Goal: Task Accomplishment & Management: Manage account settings

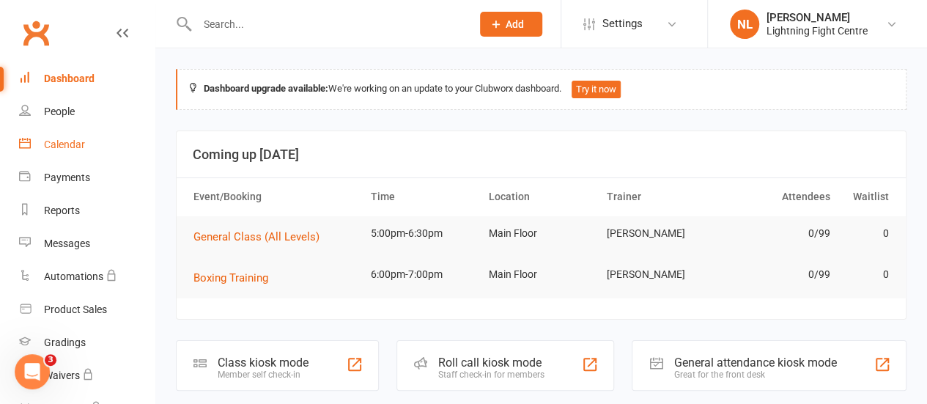
click at [67, 154] on link "Calendar" at bounding box center [87, 144] width 136 height 33
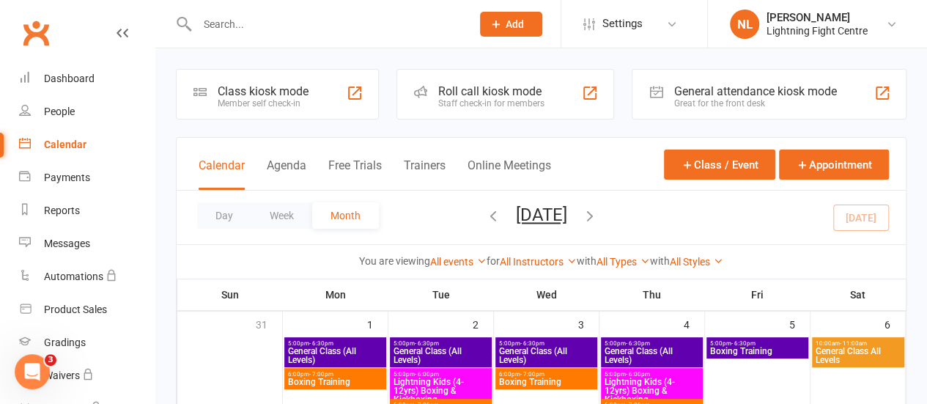
click at [243, 92] on div "Class kiosk mode" at bounding box center [263, 91] width 91 height 14
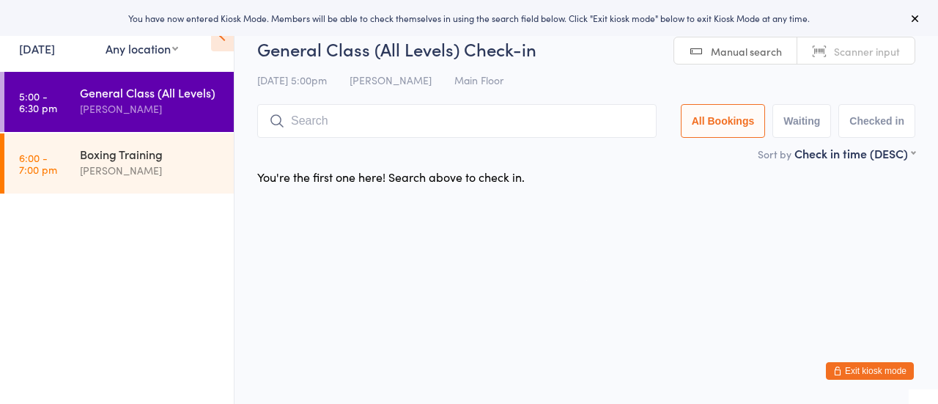
click at [309, 119] on input "search" at bounding box center [456, 121] width 399 height 34
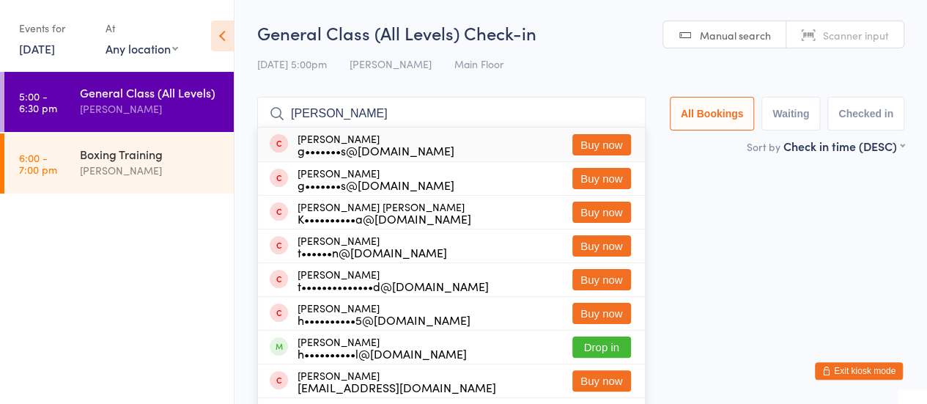
type input "harvey pearson"
click at [592, 143] on button "Buy now" at bounding box center [601, 144] width 59 height 21
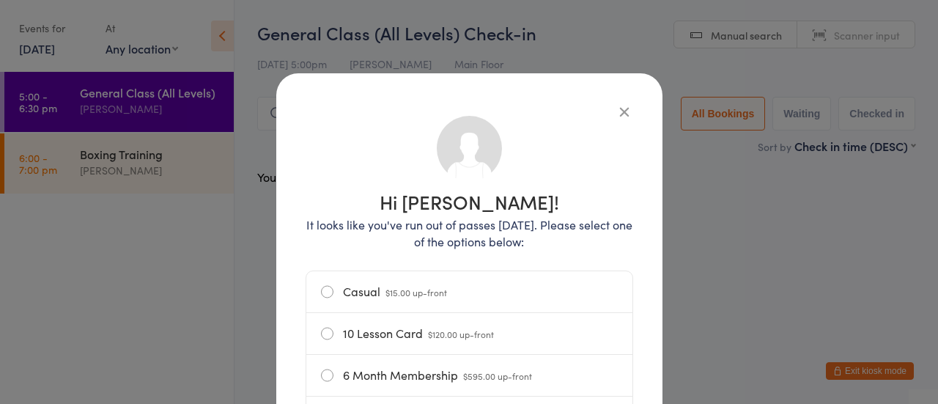
click at [337, 291] on label "Casual $15.00 up-front" at bounding box center [469, 291] width 297 height 41
click at [0, 0] on input "Casual $15.00 up-front" at bounding box center [0, 0] width 0 height 0
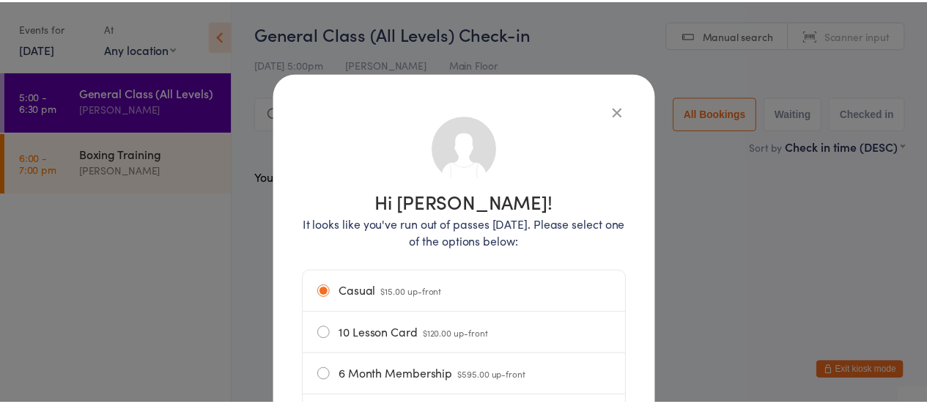
scroll to position [249, 0]
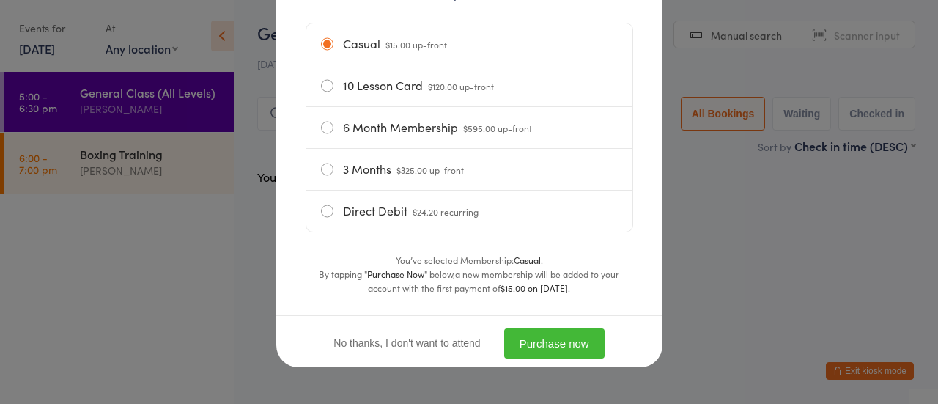
click at [561, 340] on button "Purchase now" at bounding box center [554, 343] width 100 height 30
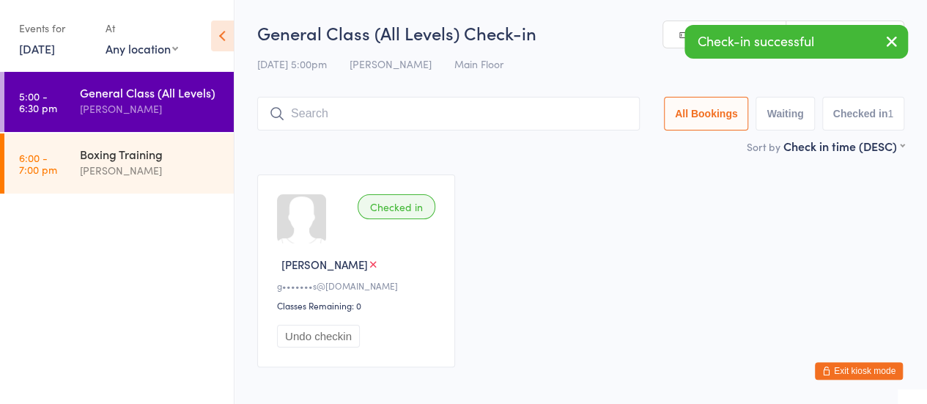
click at [325, 130] on input "search" at bounding box center [448, 114] width 383 height 34
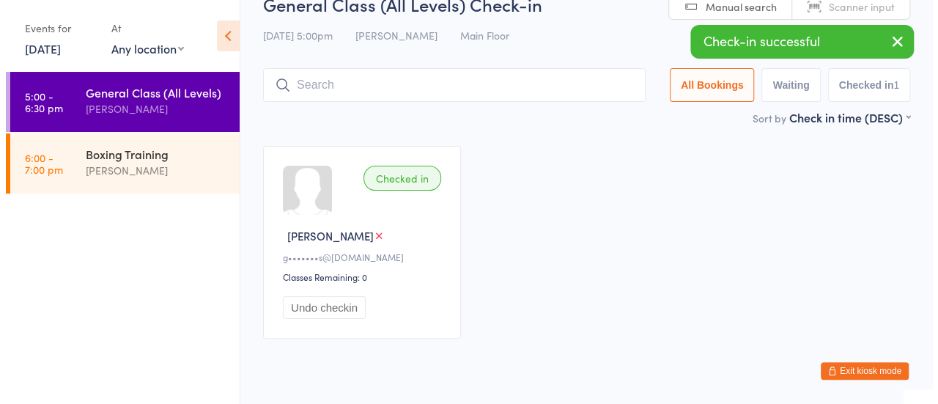
scroll to position [64, 0]
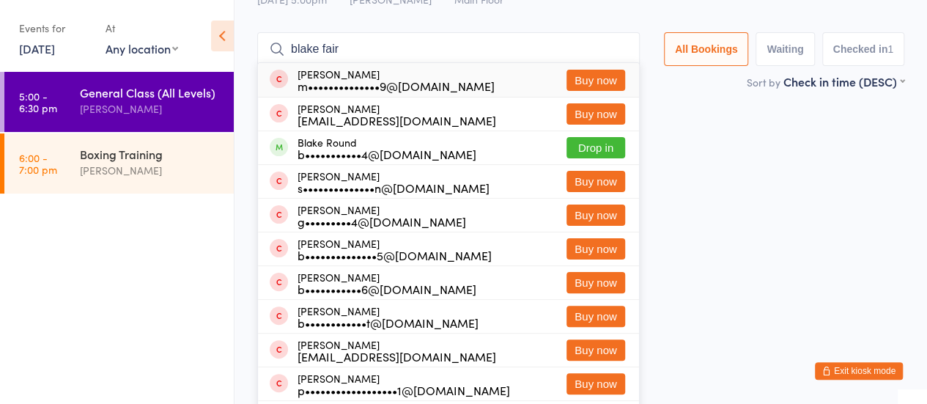
type input "blake fair"
click at [608, 78] on button "Buy now" at bounding box center [596, 80] width 59 height 21
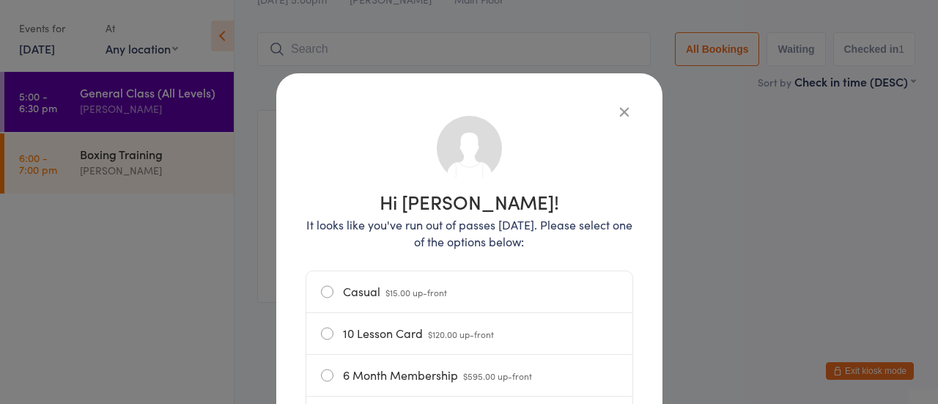
click at [355, 295] on label "Casual $15.00 up-front" at bounding box center [469, 291] width 297 height 41
click at [0, 0] on input "Casual $15.00 up-front" at bounding box center [0, 0] width 0 height 0
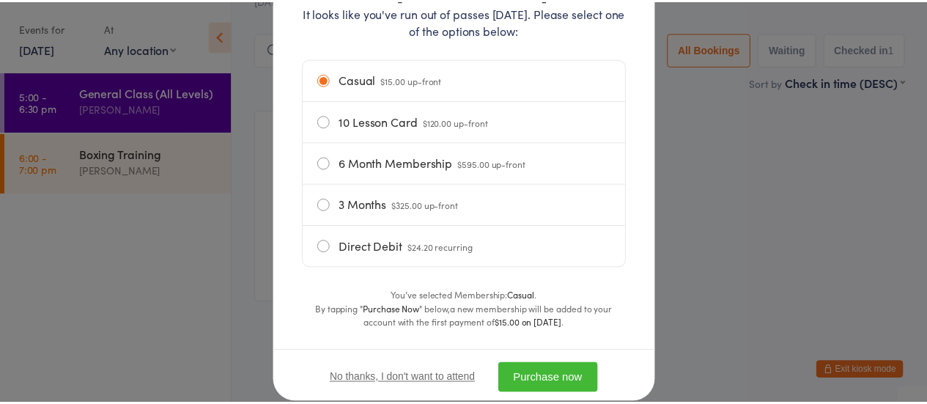
scroll to position [219, 0]
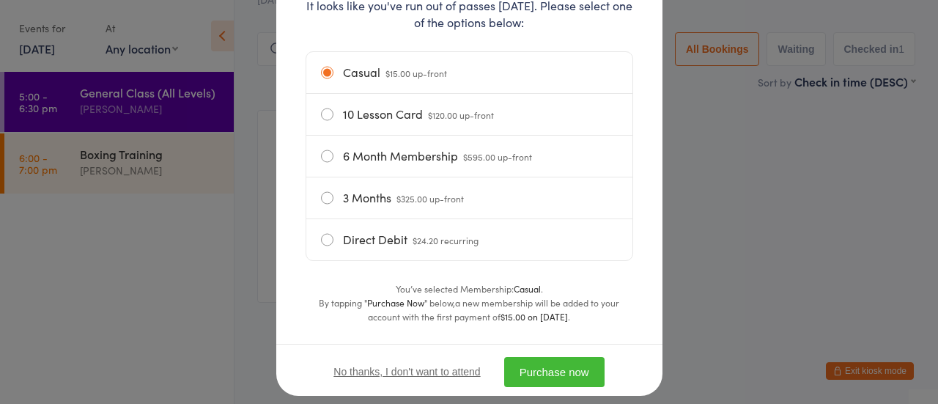
click at [547, 358] on button "Purchase now" at bounding box center [554, 372] width 100 height 30
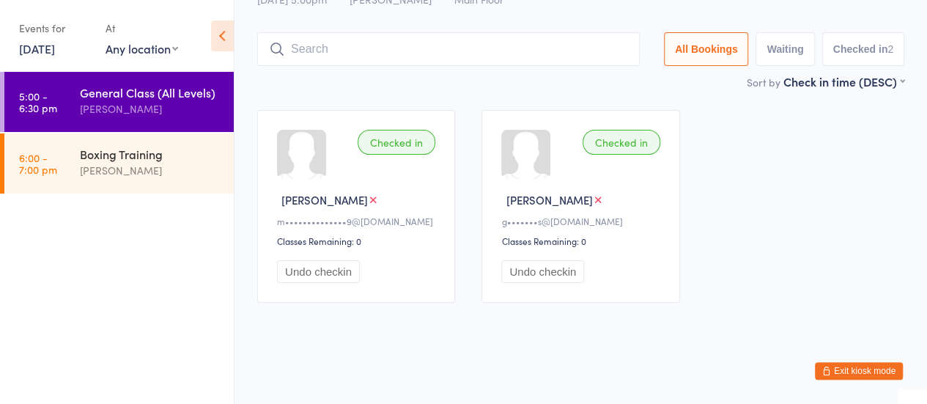
click at [843, 375] on button "Exit kiosk mode" at bounding box center [859, 371] width 88 height 18
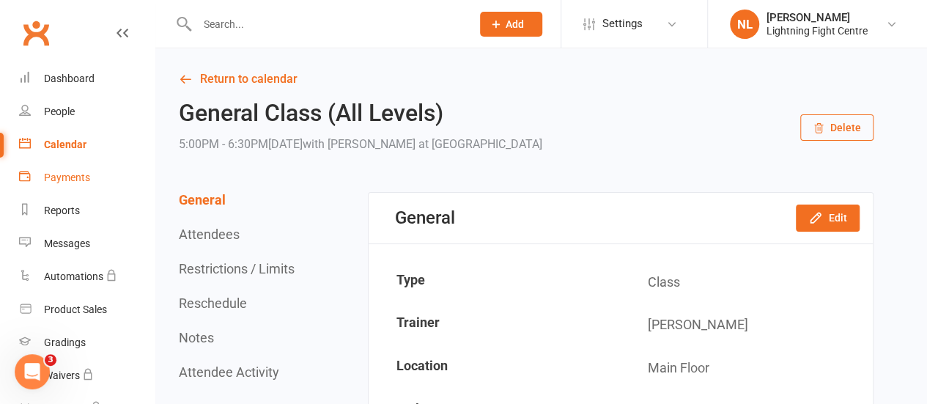
click at [54, 183] on div "Payments" at bounding box center [67, 177] width 46 height 12
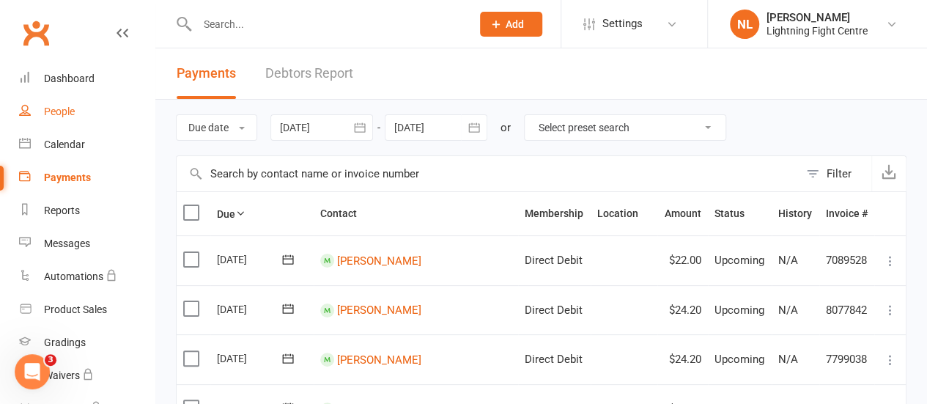
click at [62, 121] on link "People" at bounding box center [87, 111] width 136 height 33
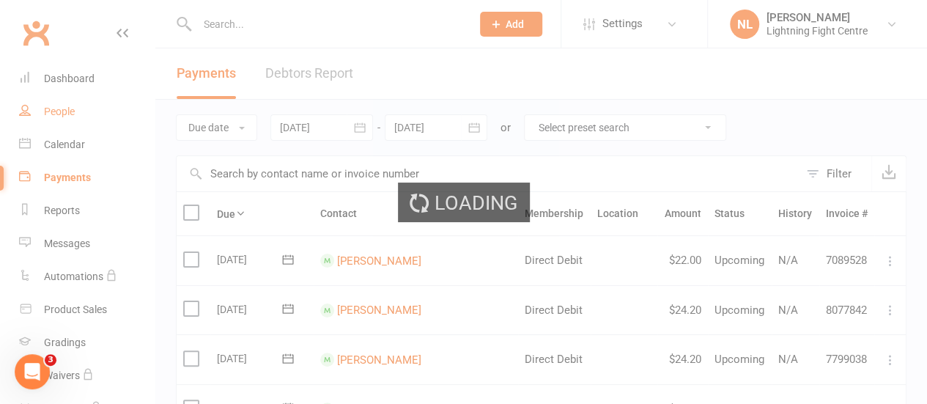
select select "100"
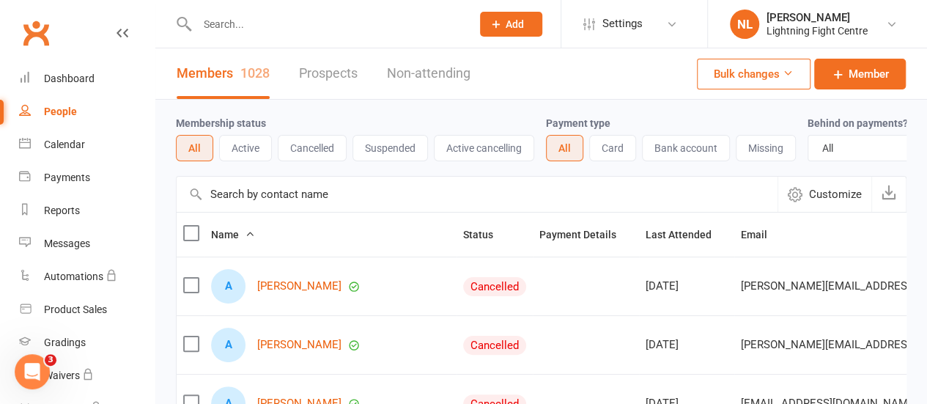
click at [509, 30] on button "Add" at bounding box center [511, 24] width 62 height 25
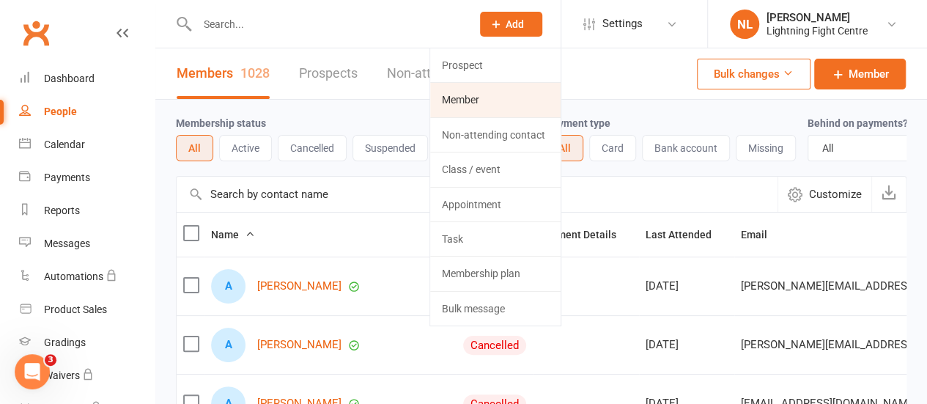
click at [463, 114] on link "Member" at bounding box center [495, 100] width 130 height 34
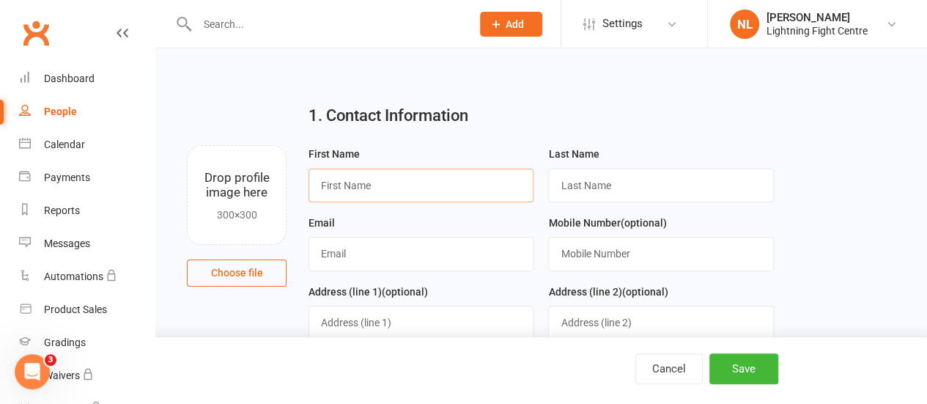
click at [369, 190] on input "text" at bounding box center [421, 186] width 225 height 34
type input "Toby"
click at [591, 181] on input "text" at bounding box center [660, 186] width 225 height 34
type input "Cook"
click at [345, 257] on input "text" at bounding box center [421, 254] width 225 height 34
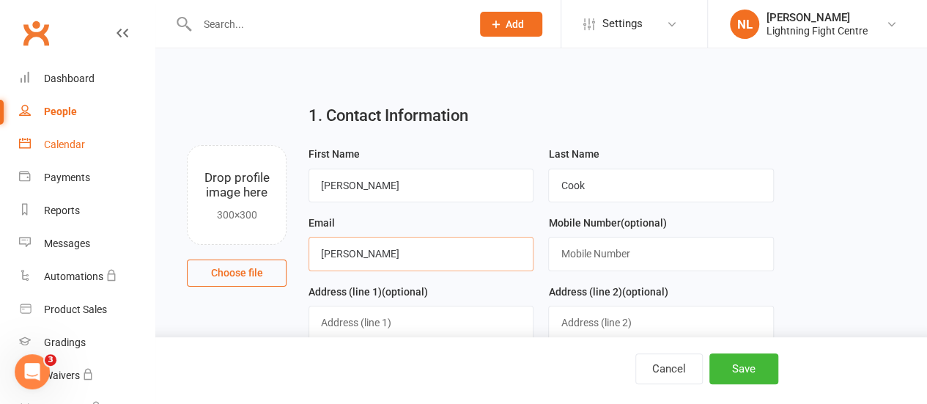
type input "michel"
click at [64, 141] on div "Calendar" at bounding box center [64, 145] width 41 height 12
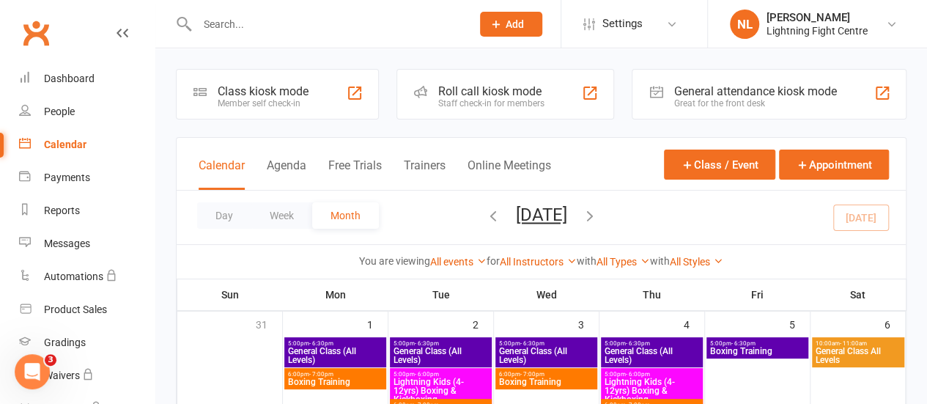
click at [255, 115] on div "Class kiosk mode Member self check-in" at bounding box center [277, 94] width 203 height 51
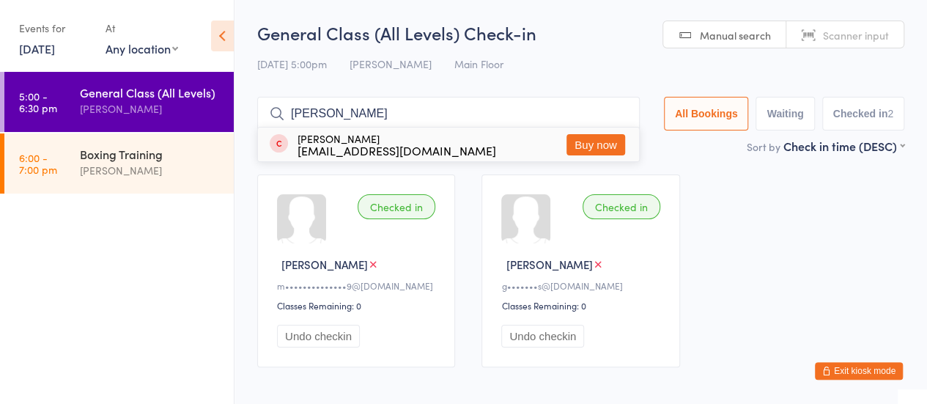
type input "jim h"
click at [587, 147] on button "Buy now" at bounding box center [596, 144] width 59 height 21
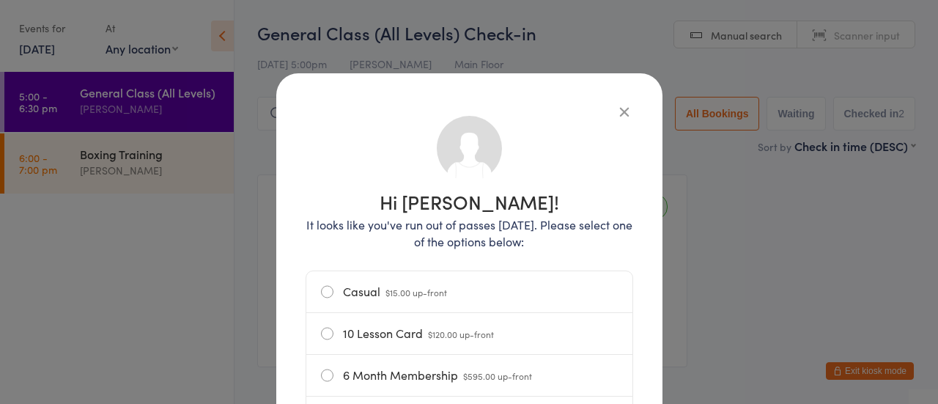
click at [407, 285] on label "Casual $15.00 up-front" at bounding box center [469, 291] width 297 height 41
click at [0, 0] on input "Casual $15.00 up-front" at bounding box center [0, 0] width 0 height 0
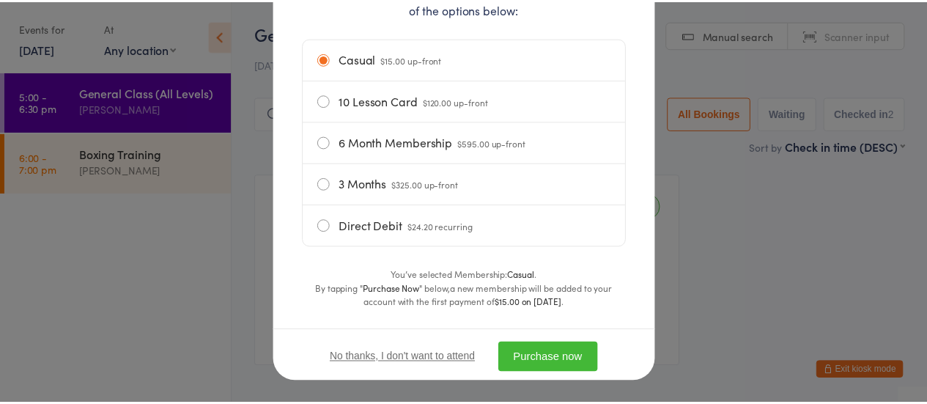
scroll to position [232, 0]
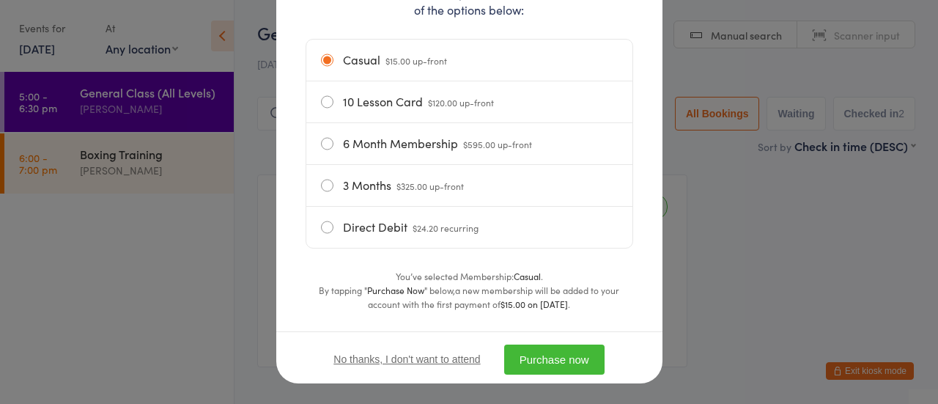
click at [521, 357] on button "Purchase now" at bounding box center [554, 359] width 100 height 30
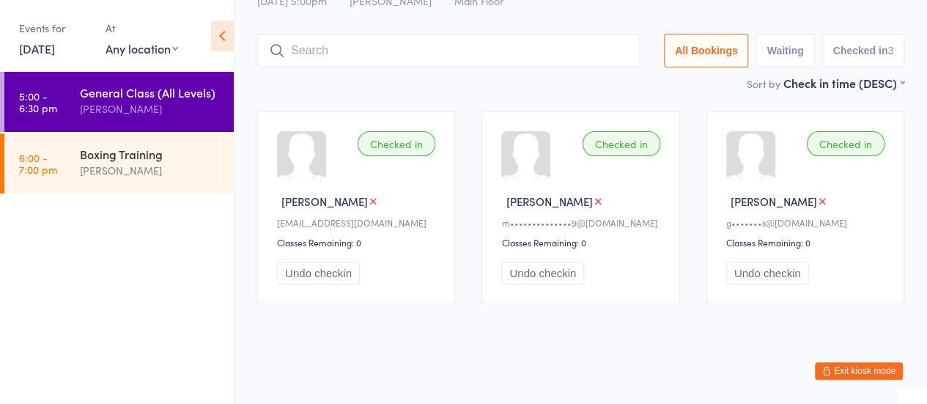
scroll to position [0, 0]
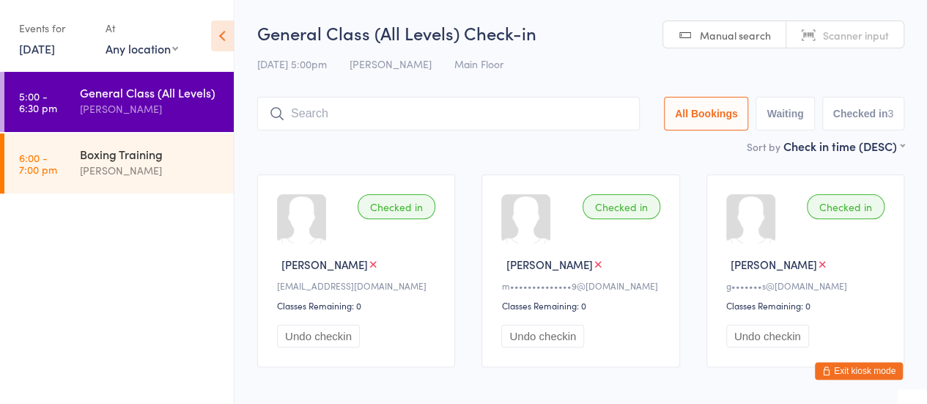
click at [325, 106] on input "search" at bounding box center [448, 114] width 383 height 34
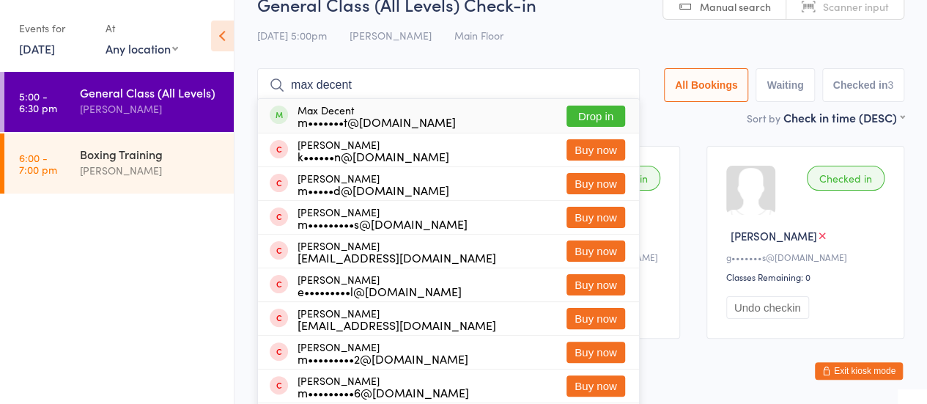
type input "max decent"
click at [605, 124] on button "Drop in" at bounding box center [596, 116] width 59 height 21
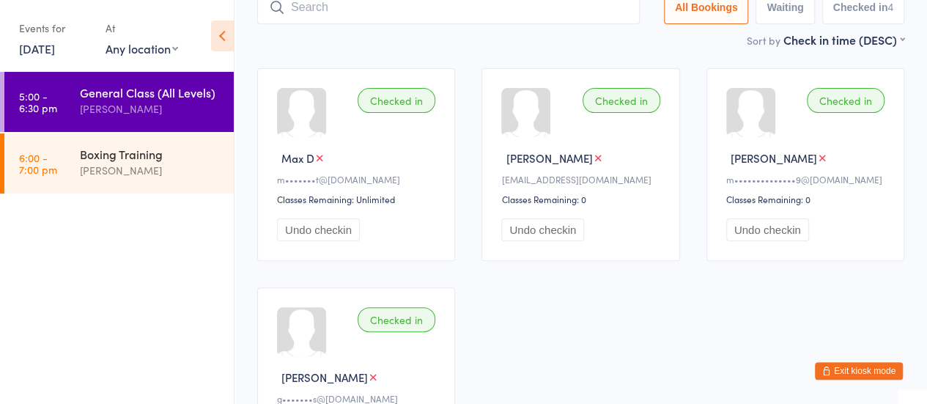
scroll to position [0, 0]
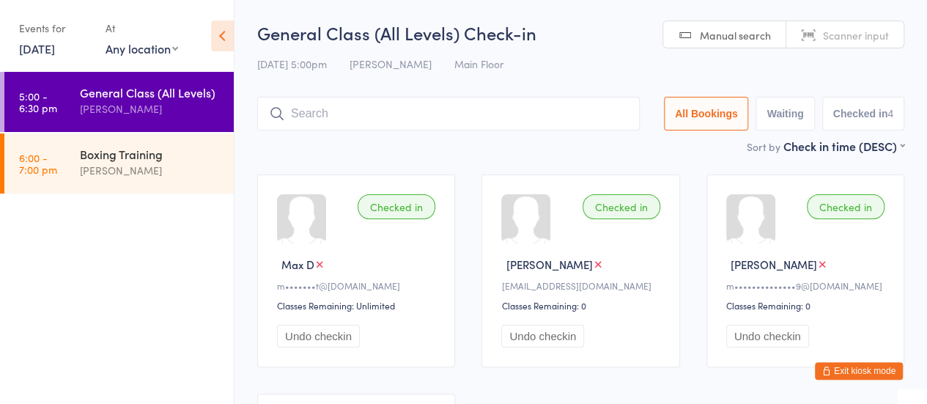
click at [852, 369] on button "Exit kiosk mode" at bounding box center [859, 371] width 88 height 18
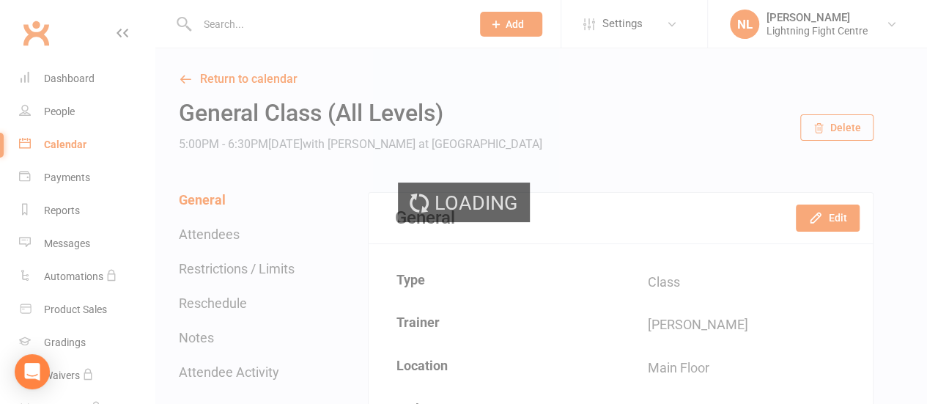
click at [510, 23] on div "Loading" at bounding box center [463, 202] width 927 height 404
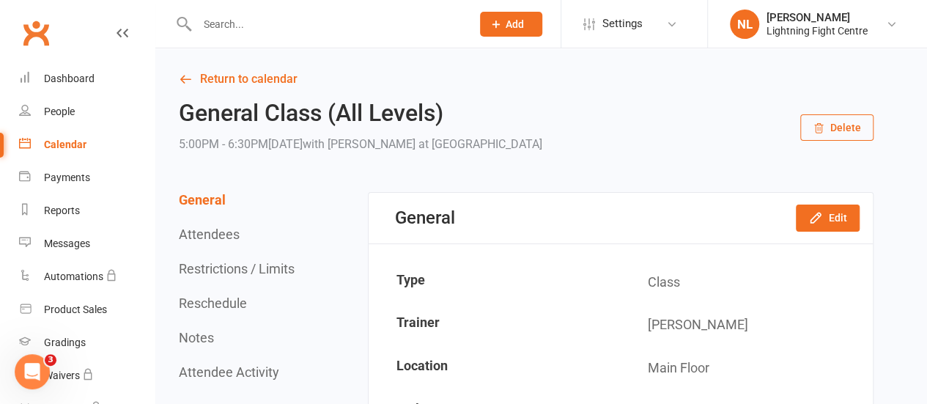
click at [497, 29] on icon at bounding box center [496, 24] width 13 height 13
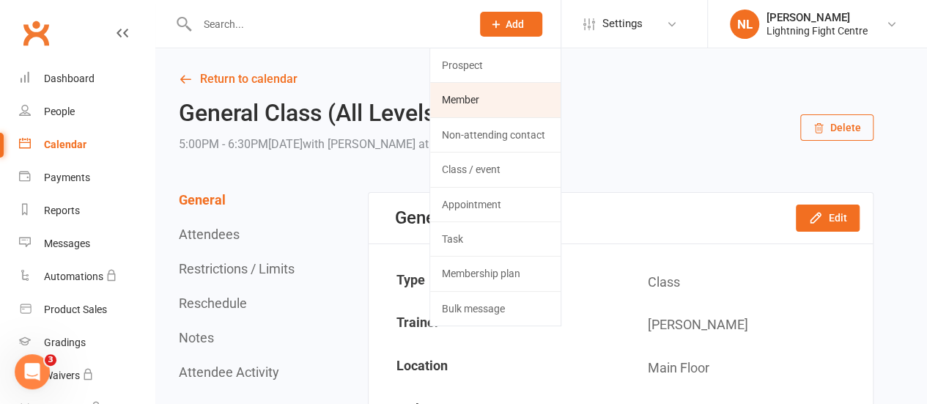
click at [479, 103] on link "Member" at bounding box center [495, 100] width 130 height 34
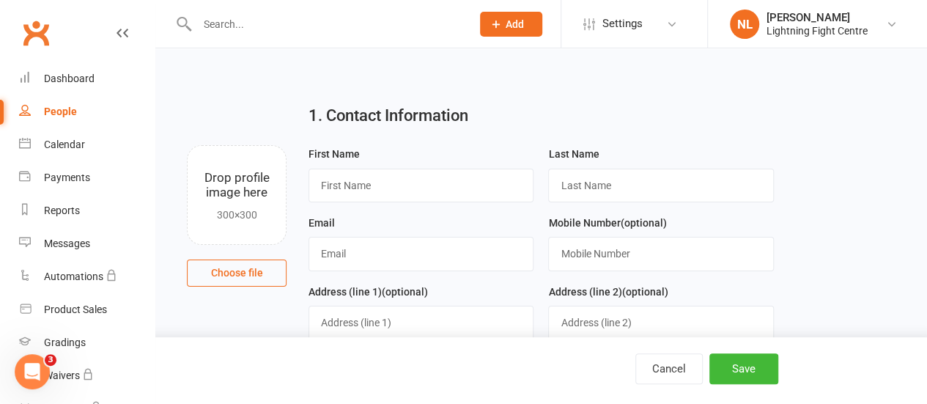
click at [348, 160] on label "First Name" at bounding box center [334, 154] width 51 height 16
click at [356, 177] on input "text" at bounding box center [421, 186] width 225 height 34
type input "Toby"
click at [575, 176] on input "text" at bounding box center [660, 186] width 225 height 34
type input "Cook"
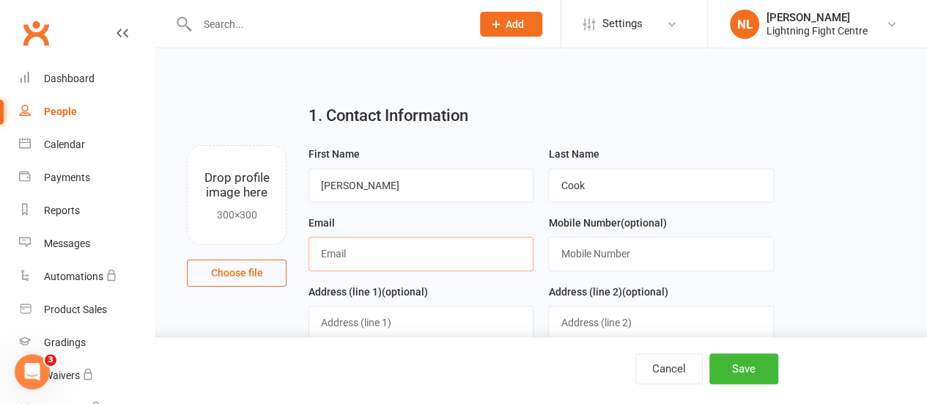
click at [412, 237] on input "text" at bounding box center [421, 254] width 225 height 34
type input "michele@mattckaiv.com.au"
click at [567, 249] on input "text" at bounding box center [660, 254] width 225 height 34
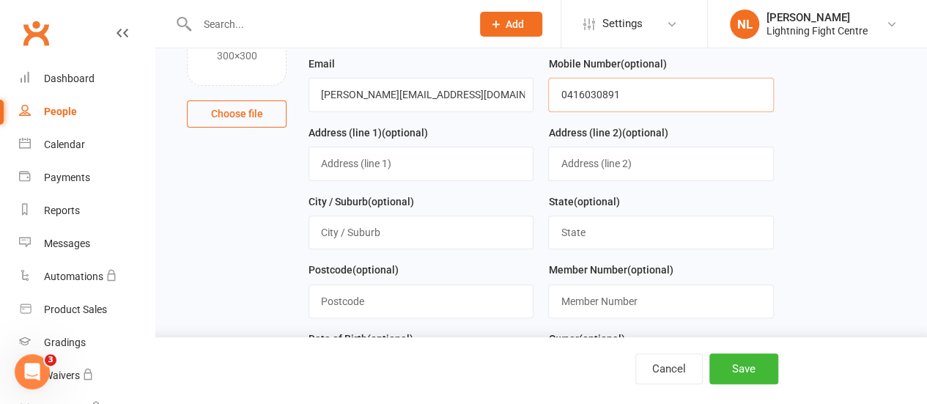
scroll to position [160, 0]
type input "0416030891"
click at [373, 158] on input "text" at bounding box center [421, 163] width 225 height 34
type input "4 Myers Drive"
click at [375, 238] on input "text" at bounding box center [421, 232] width 225 height 34
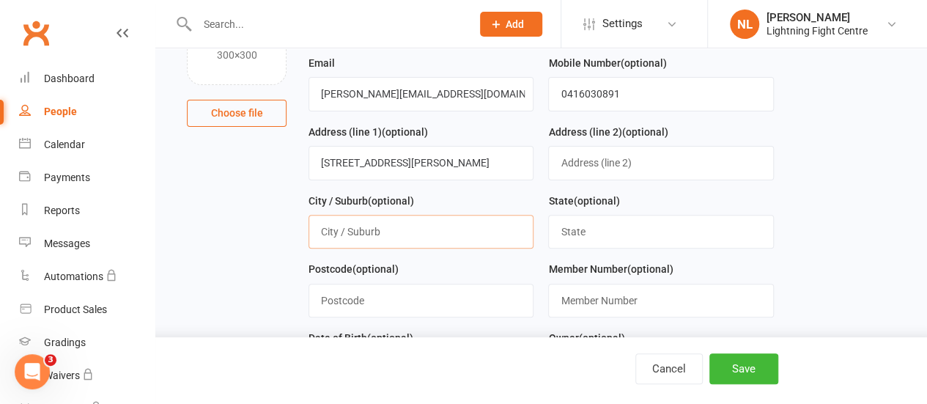
type input "Mooroolbark"
click at [375, 299] on input "text" at bounding box center [421, 301] width 225 height 34
type input "3138"
click at [619, 231] on input "text" at bounding box center [660, 232] width 225 height 34
type input "VIC"
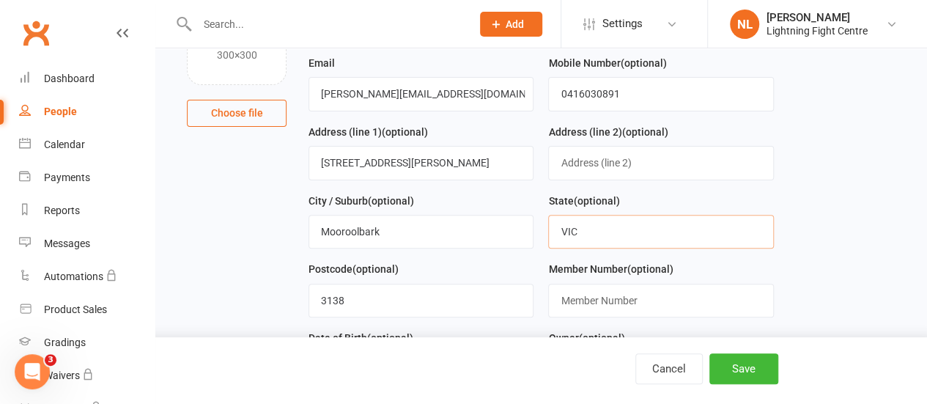
scroll to position [274, 0]
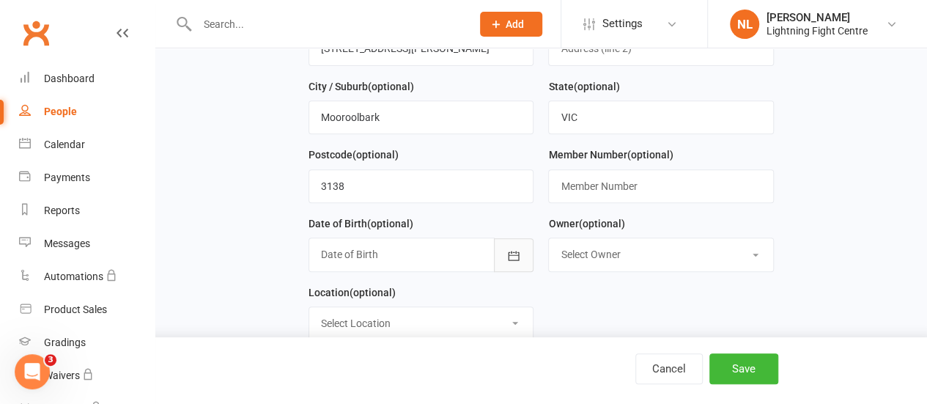
click at [525, 257] on button "button" at bounding box center [514, 255] width 40 height 34
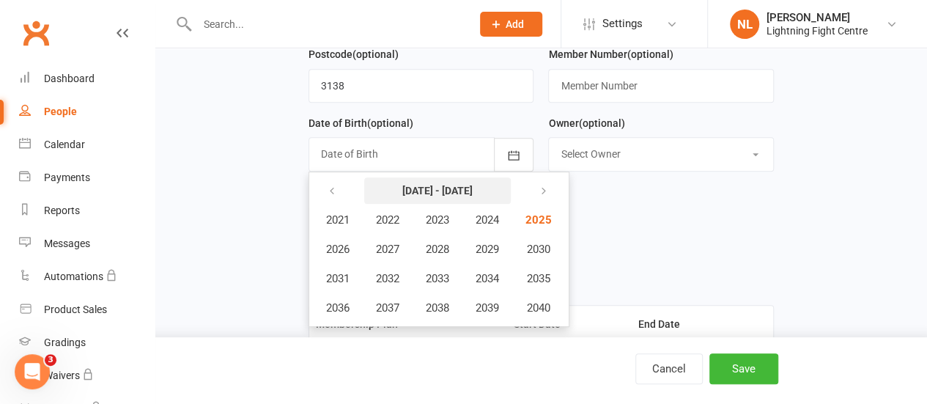
scroll to position [377, 0]
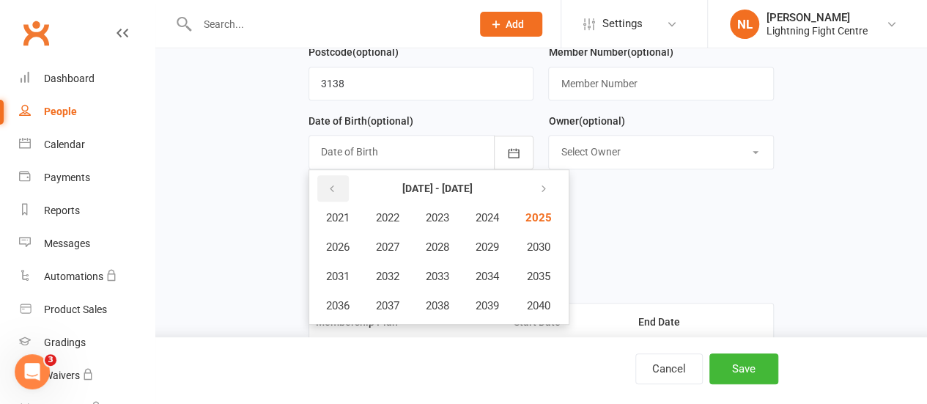
click at [322, 181] on button "button" at bounding box center [333, 188] width 32 height 26
click at [397, 270] on span "2012" at bounding box center [387, 276] width 23 height 13
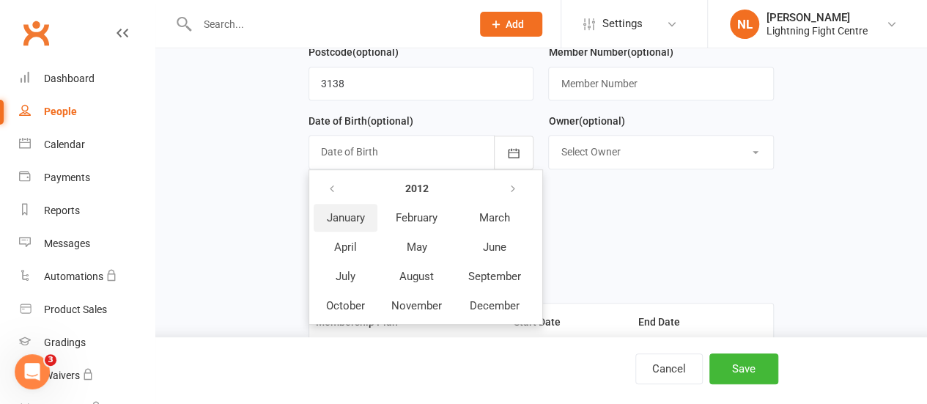
click at [355, 215] on span "January" at bounding box center [346, 217] width 38 height 13
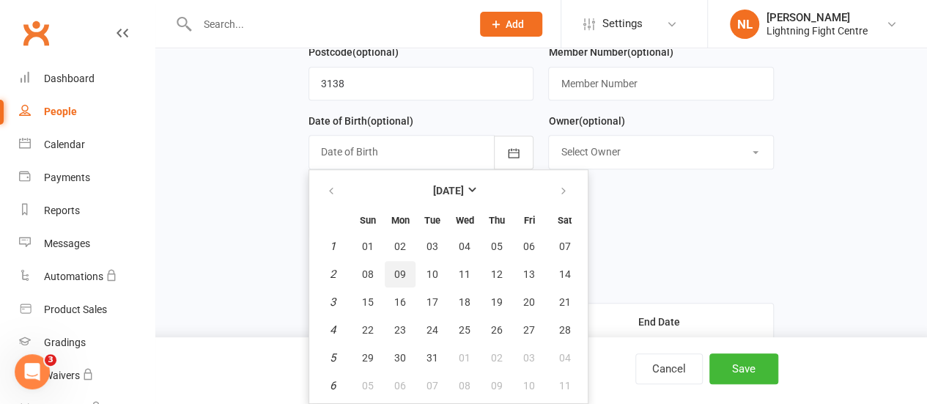
click at [399, 270] on span "09" at bounding box center [400, 274] width 12 height 12
type input "09 Jan 2012"
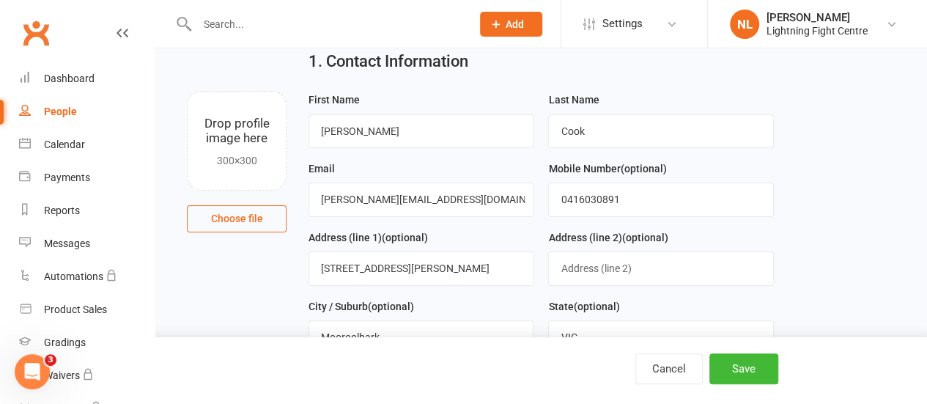
scroll to position [56, 0]
click at [745, 380] on button "Save" at bounding box center [743, 368] width 69 height 31
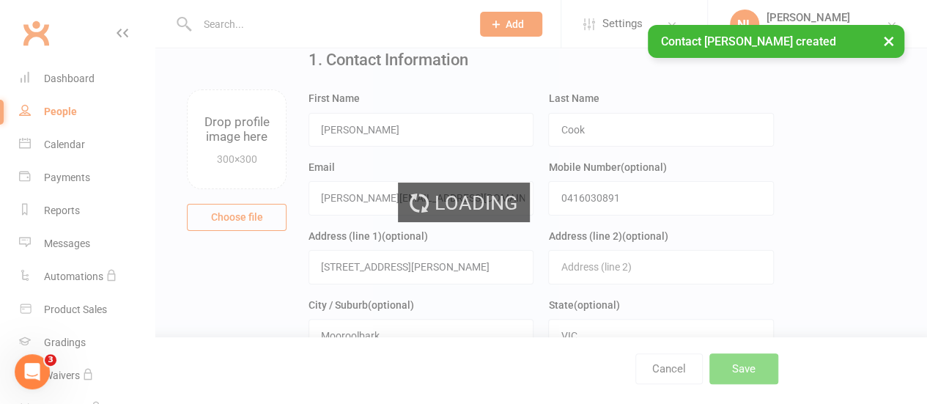
scroll to position [0, 0]
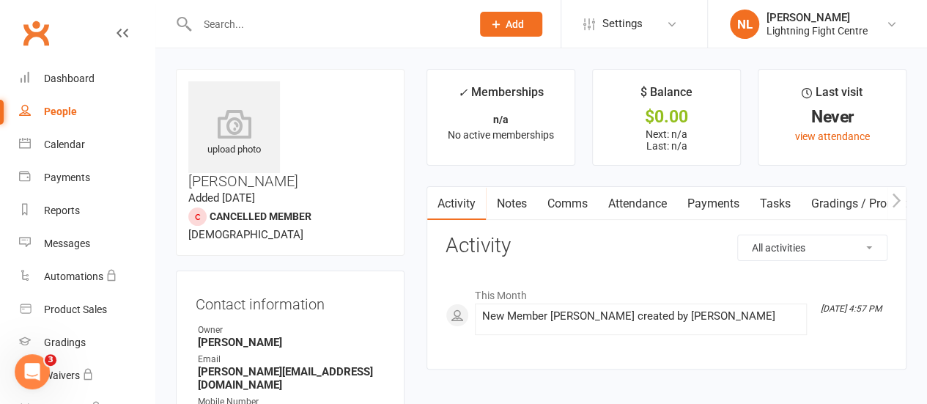
click at [491, 24] on icon at bounding box center [496, 24] width 13 height 13
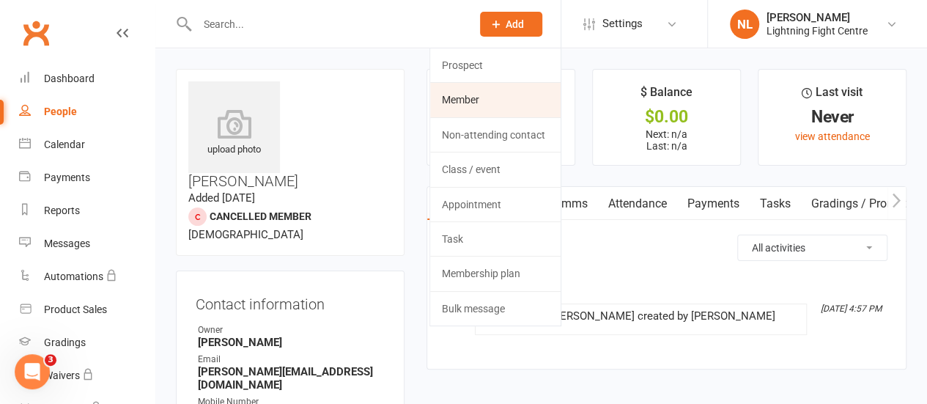
click at [471, 105] on link "Member" at bounding box center [495, 100] width 130 height 34
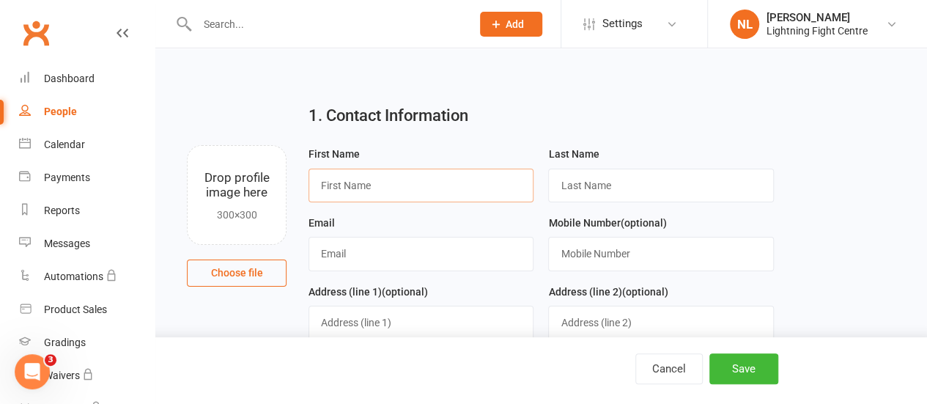
click at [392, 185] on input "text" at bounding box center [421, 186] width 225 height 34
type input "Bailey"
click at [577, 189] on input "text" at bounding box center [660, 186] width 225 height 34
type input "Bateman"
click at [364, 254] on input "text" at bounding box center [421, 254] width 225 height 34
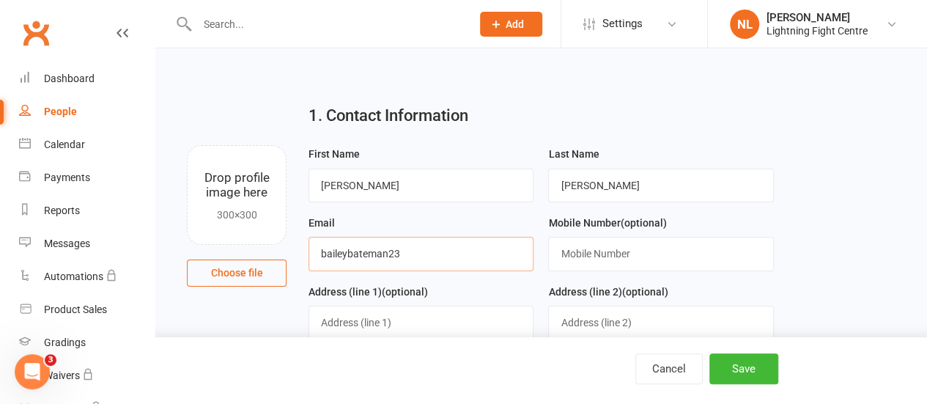
click at [400, 257] on input "baileybateman23" at bounding box center [421, 254] width 225 height 34
type input "[EMAIL_ADDRESS][DOMAIN_NAME]"
click at [583, 235] on div "Mobile Number (optional)" at bounding box center [660, 242] width 225 height 57
click at [582, 248] on input "text" at bounding box center [660, 254] width 225 height 34
type input "0"
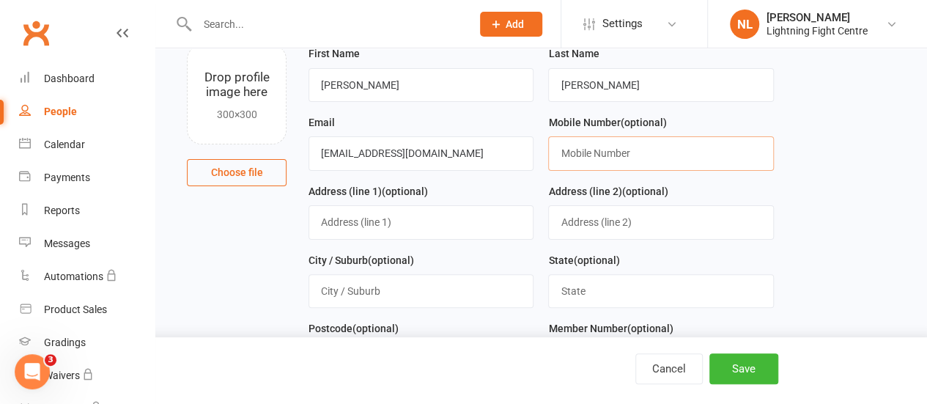
scroll to position [102, 0]
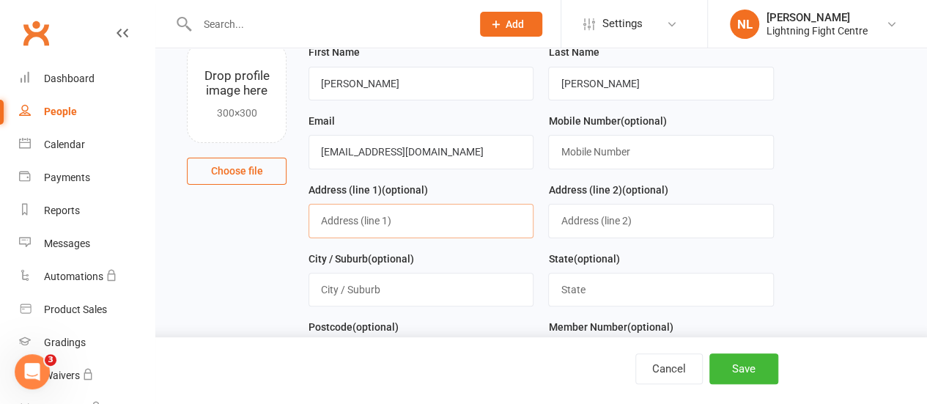
click at [342, 220] on input "text" at bounding box center [421, 221] width 225 height 34
type input "46 Clubpoint Drive"
click at [375, 292] on input "text" at bounding box center [421, 290] width 225 height 34
type input "Chirnside Park"
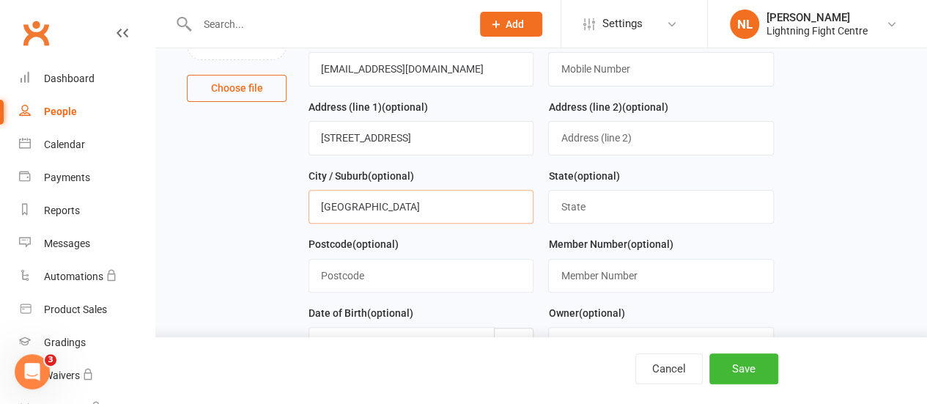
scroll to position [185, 0]
click at [570, 205] on input "text" at bounding box center [660, 206] width 225 height 34
type input "VIC"
click at [451, 260] on input "text" at bounding box center [421, 275] width 225 height 34
type input "3116"
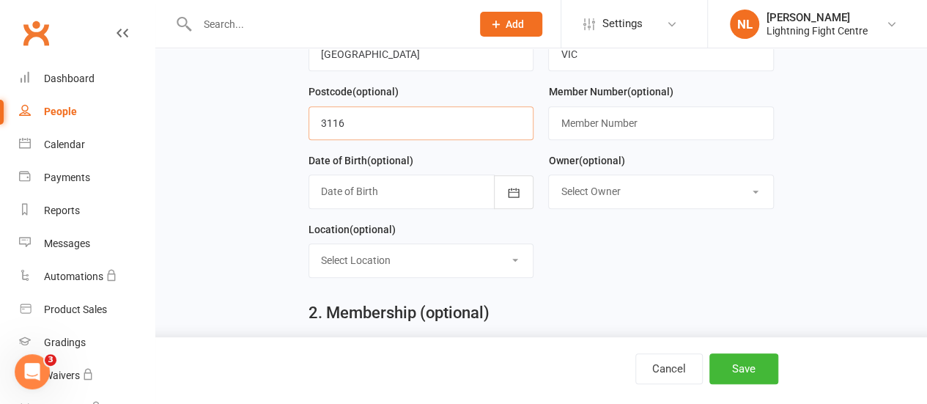
scroll to position [338, 0]
click at [504, 175] on button "button" at bounding box center [514, 191] width 40 height 34
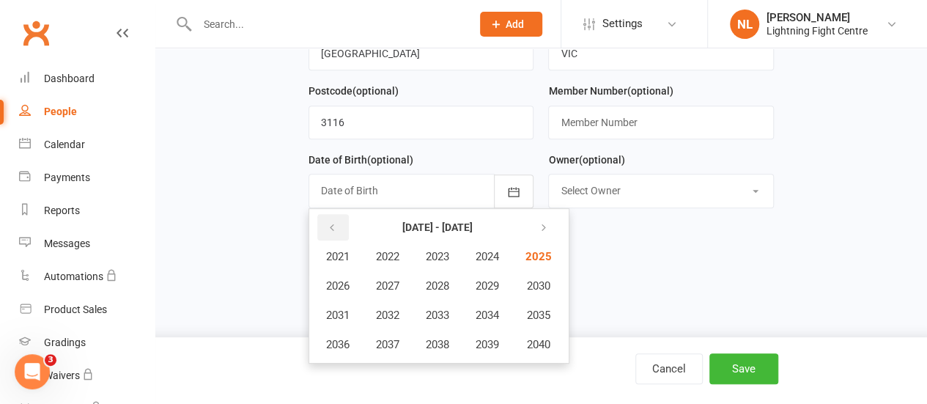
click at [334, 224] on icon "button" at bounding box center [332, 228] width 10 height 12
click at [441, 250] on span "2003" at bounding box center [437, 256] width 23 height 13
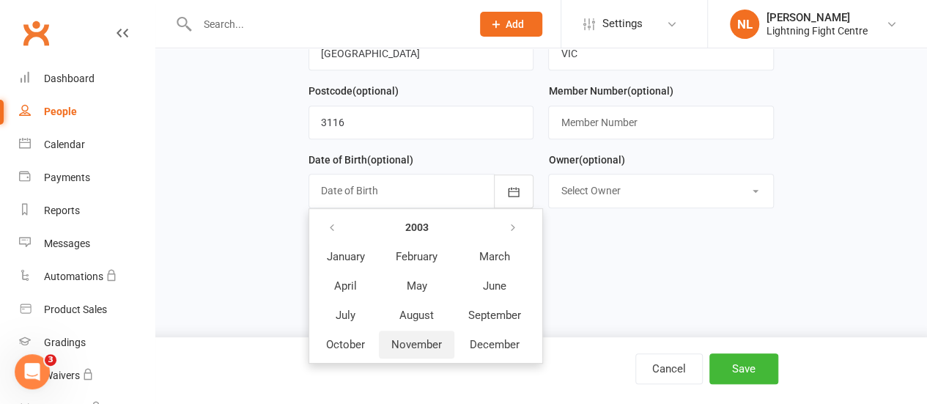
click at [426, 342] on span "November" at bounding box center [416, 344] width 51 height 13
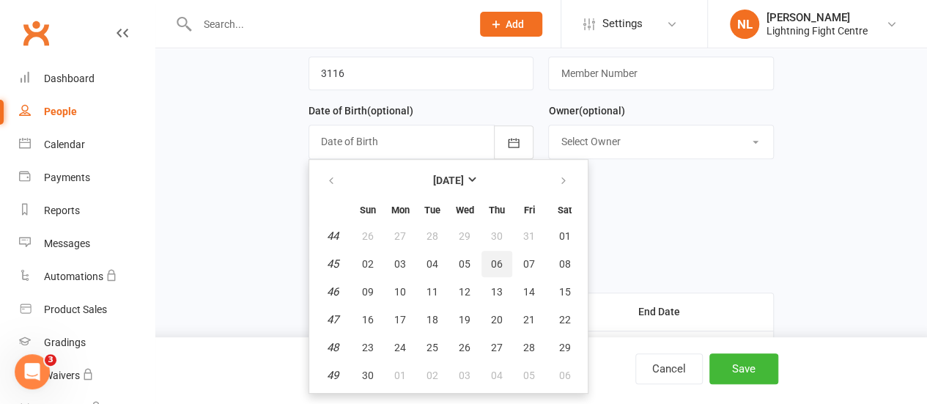
scroll to position [388, 0]
click at [498, 285] on span "13" at bounding box center [497, 291] width 12 height 12
type input "13 Nov 2003"
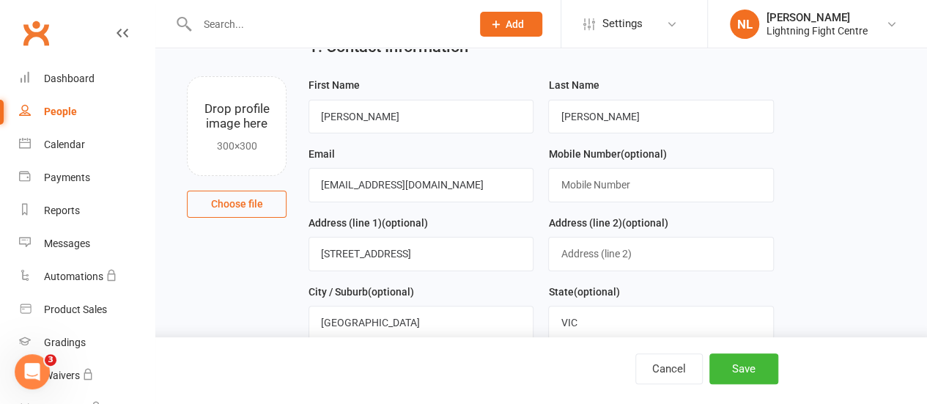
scroll to position [0, 0]
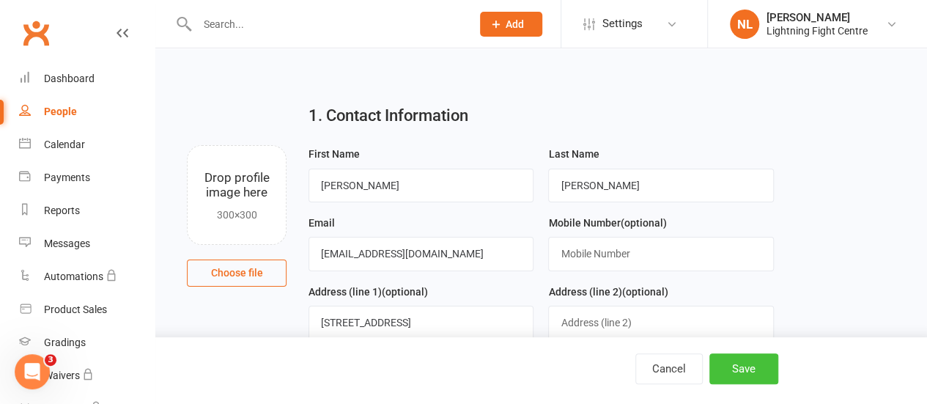
click at [728, 368] on button "Save" at bounding box center [743, 368] width 69 height 31
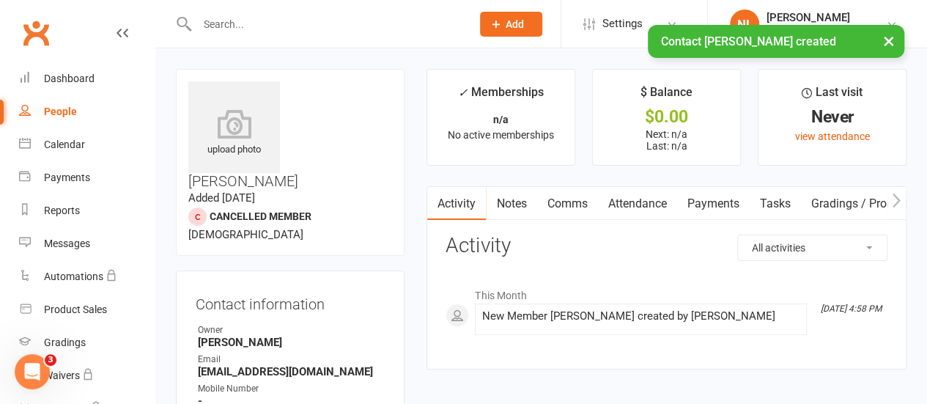
click at [278, 25] on div "× Contact Bailey Bateman created" at bounding box center [454, 25] width 908 height 0
click at [517, 26] on span "Add" at bounding box center [515, 24] width 18 height 12
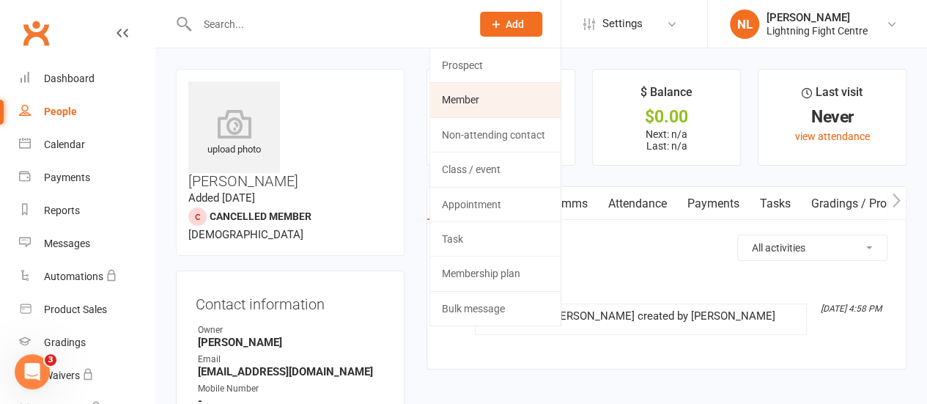
click at [462, 103] on link "Member" at bounding box center [495, 100] width 130 height 34
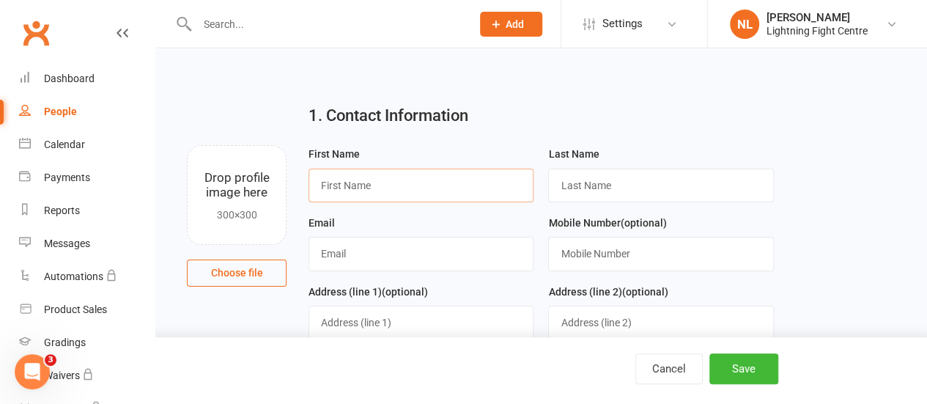
click at [364, 177] on input "text" at bounding box center [421, 186] width 225 height 34
type input "Lachlan"
click at [89, 150] on link "Calendar" at bounding box center [87, 144] width 136 height 33
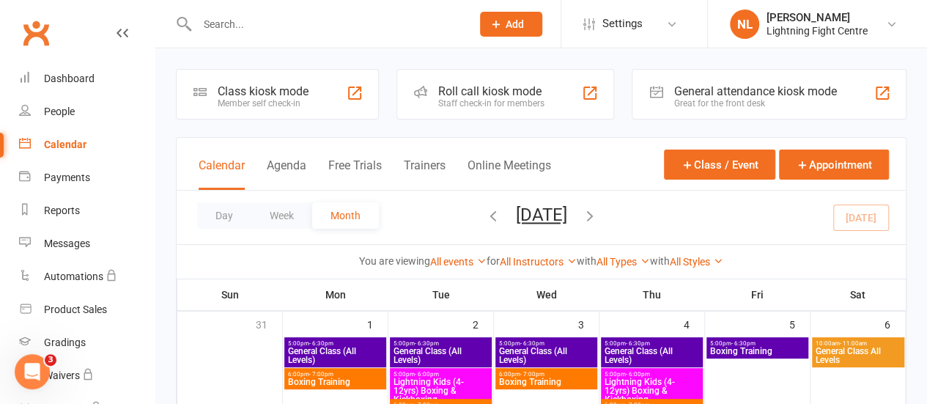
click at [510, 26] on span "Add" at bounding box center [515, 24] width 18 height 12
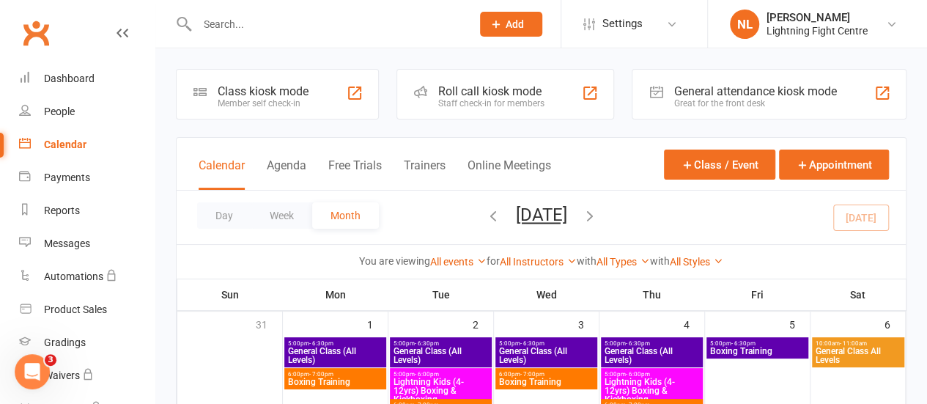
click at [260, 93] on div "Class kiosk mode" at bounding box center [263, 91] width 91 height 14
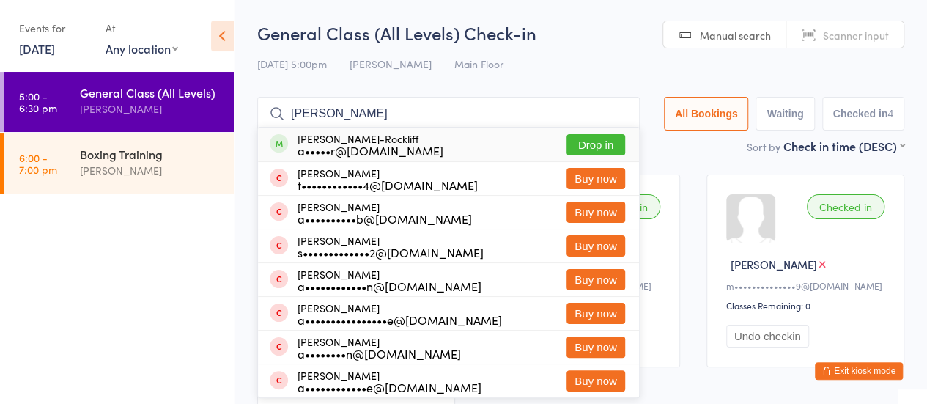
type input "adam russel"
click at [608, 147] on button "Drop in" at bounding box center [596, 144] width 59 height 21
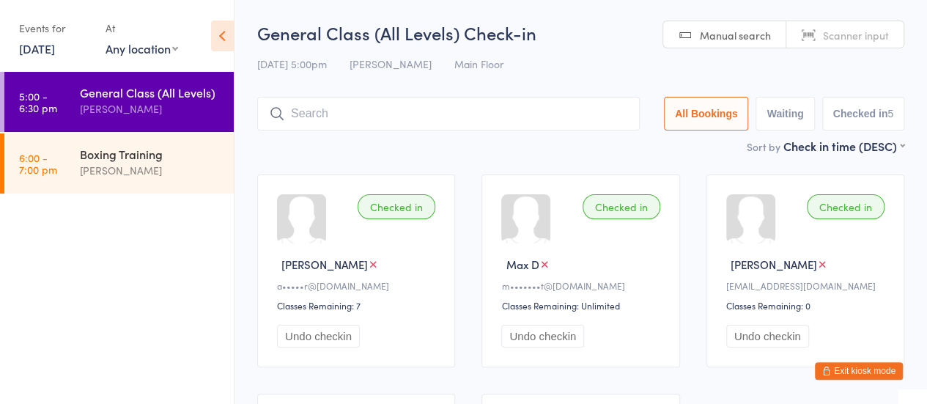
click at [855, 375] on button "Exit kiosk mode" at bounding box center [859, 371] width 88 height 18
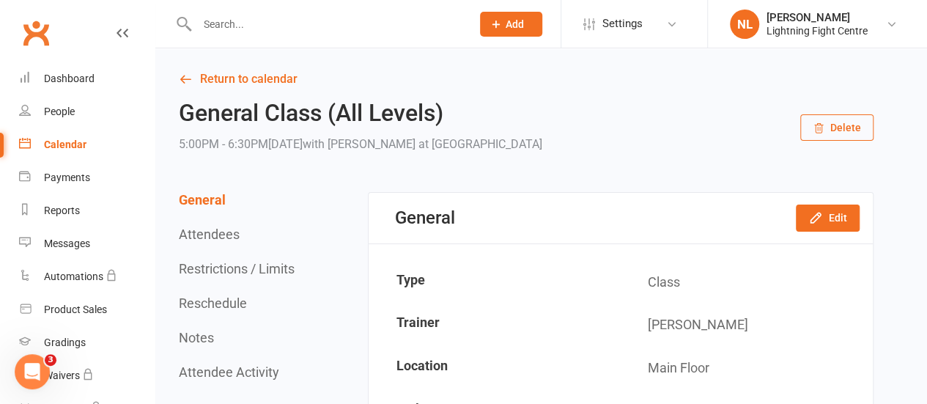
click at [513, 29] on span "Add" at bounding box center [515, 24] width 18 height 12
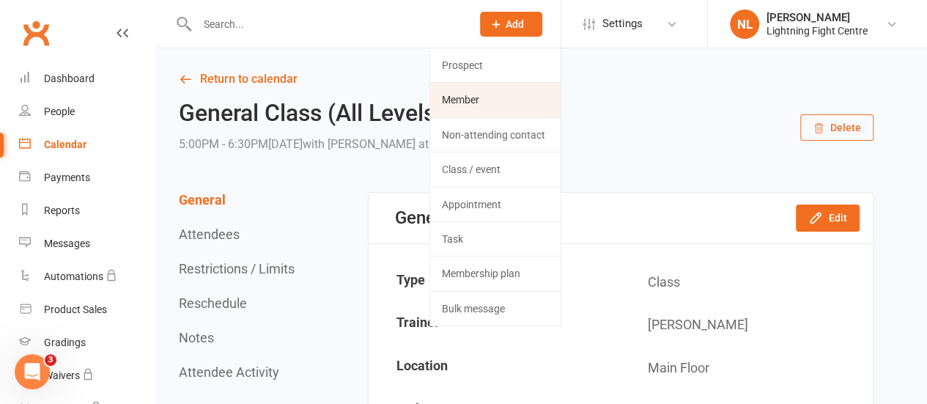
click at [460, 90] on link "Member" at bounding box center [495, 100] width 130 height 34
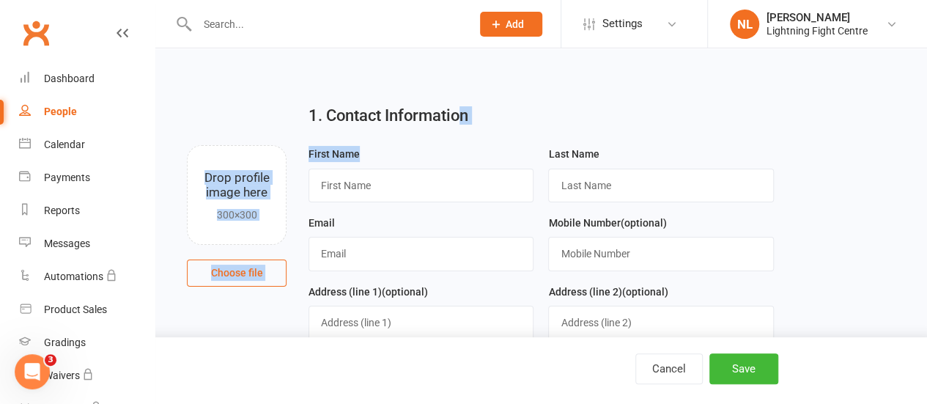
drag, startPoint x: 460, startPoint y: 90, endPoint x: 411, endPoint y: 145, distance: 73.7
click at [400, 180] on input "text" at bounding box center [421, 186] width 225 height 34
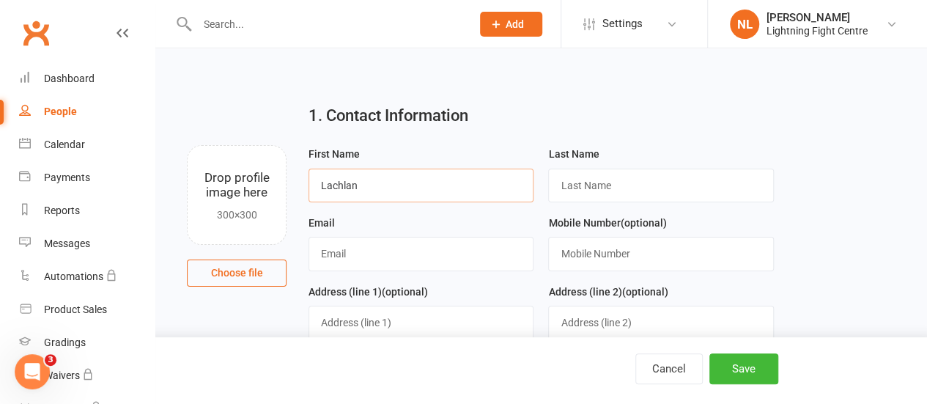
type input "Lachlan"
click at [571, 183] on input "text" at bounding box center [660, 186] width 225 height 34
type input "[PERSON_NAME]"
click at [339, 247] on input "text" at bounding box center [421, 254] width 225 height 34
type input "[EMAIL_ADDRESS][DOMAIN_NAME]"
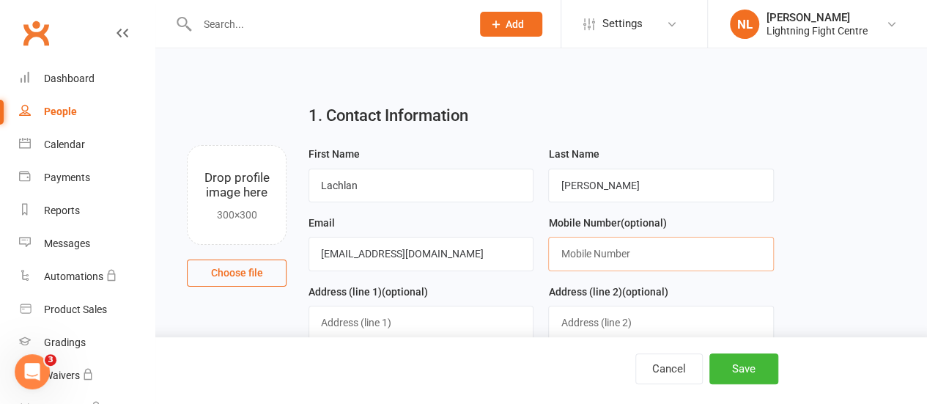
click at [570, 262] on input "text" at bounding box center [660, 254] width 225 height 34
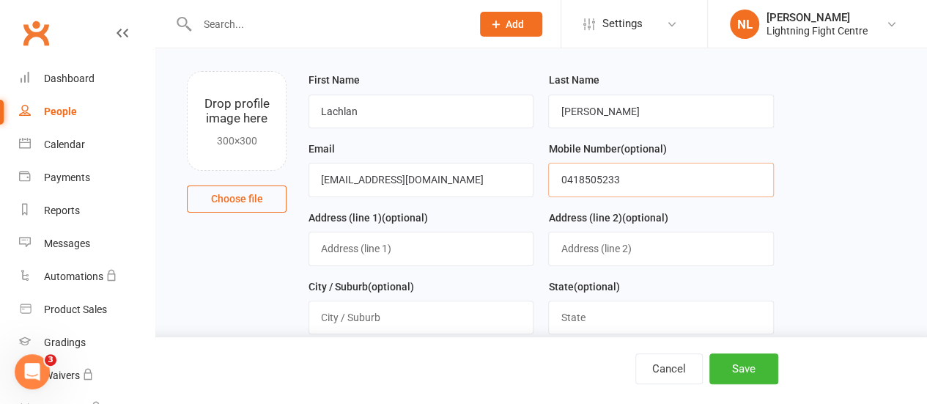
type input "0418505233"
click at [396, 240] on input "text" at bounding box center [421, 249] width 225 height 34
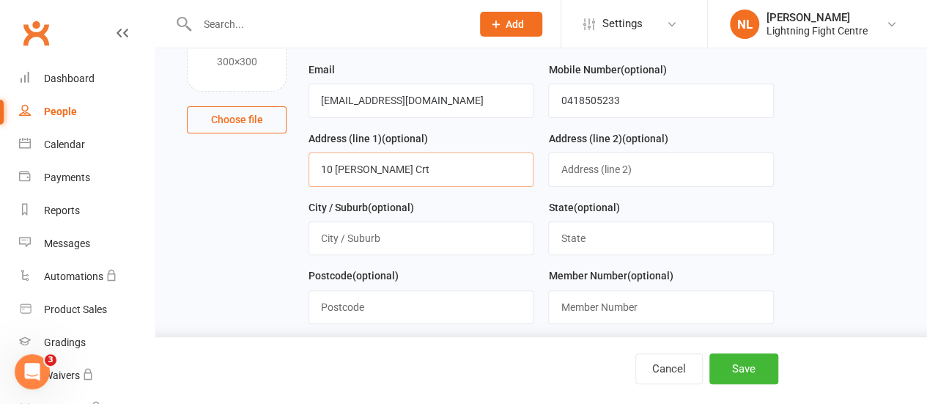
type input "10 [PERSON_NAME] Crt"
click at [374, 244] on input "text" at bounding box center [421, 238] width 225 height 34
click at [385, 239] on input "text" at bounding box center [421, 238] width 225 height 34
type input "Croydon North"
click at [604, 251] on input "text" at bounding box center [660, 238] width 225 height 34
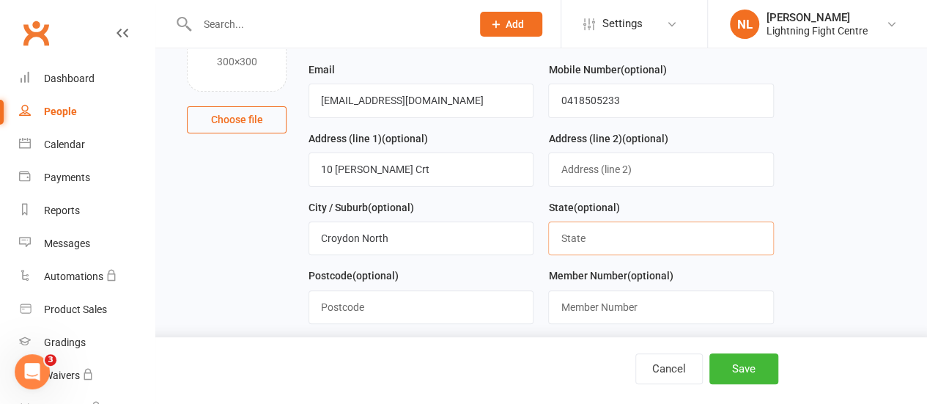
type input "VIC"
click at [381, 303] on input "text" at bounding box center [421, 307] width 225 height 34
type input "3136"
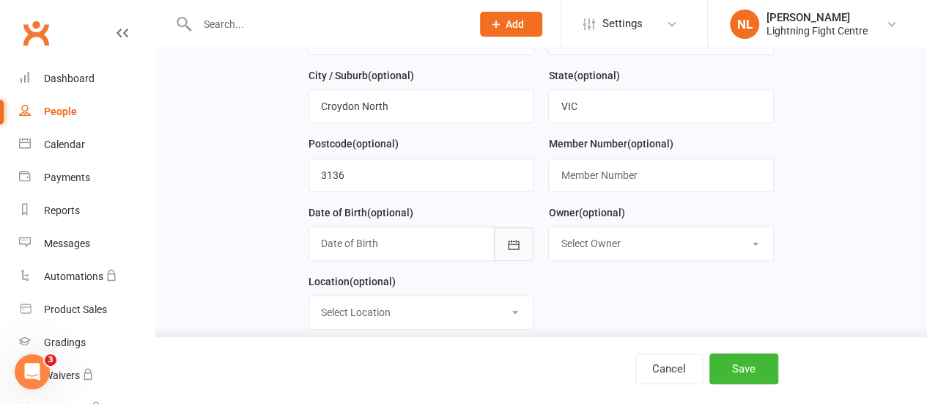
click at [528, 235] on button "button" at bounding box center [514, 244] width 40 height 34
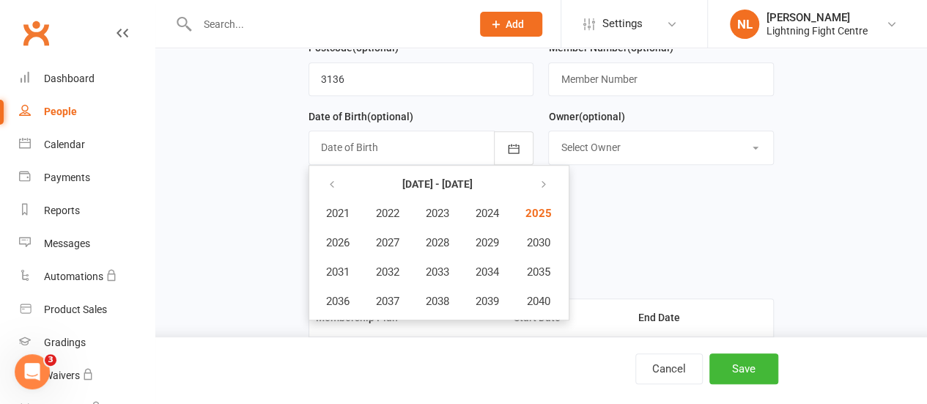
scroll to position [380, 0]
click at [331, 171] on button "button" at bounding box center [333, 184] width 32 height 26
click at [388, 266] on span "2012" at bounding box center [387, 272] width 23 height 13
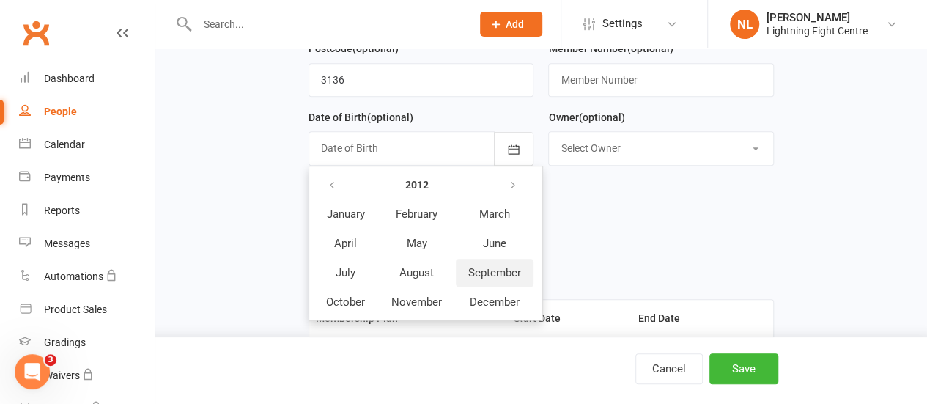
click at [501, 270] on span "September" at bounding box center [494, 272] width 53 height 13
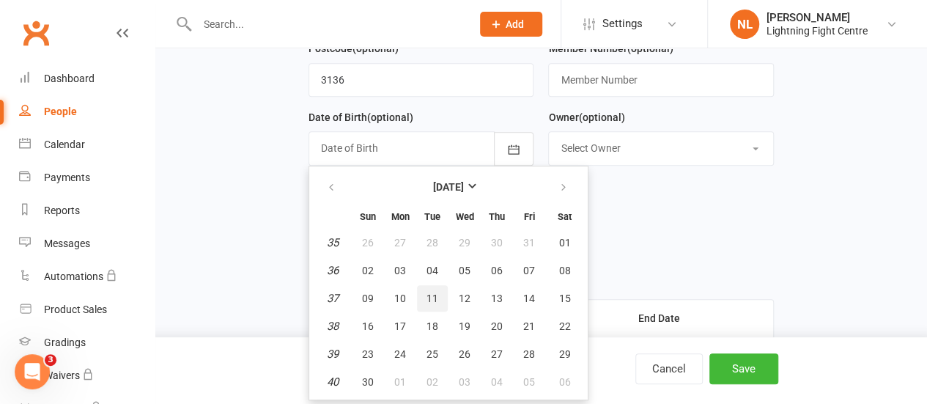
click at [434, 287] on button "11" at bounding box center [432, 298] width 31 height 26
type input "[DATE]"
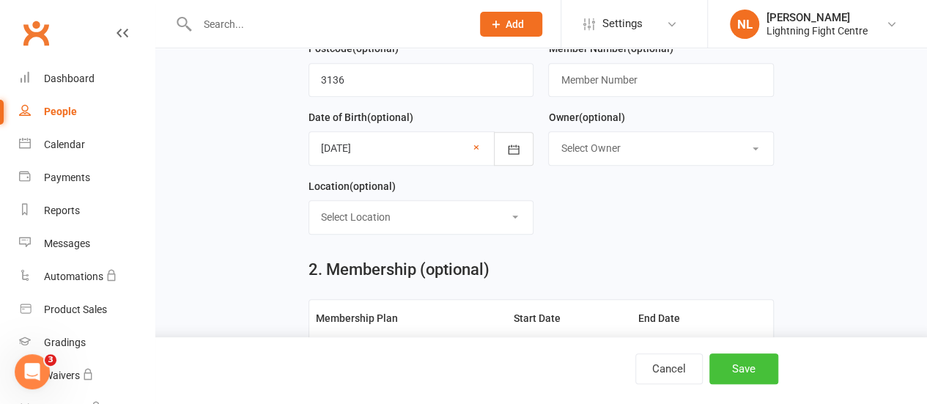
click at [743, 370] on button "Save" at bounding box center [743, 368] width 69 height 31
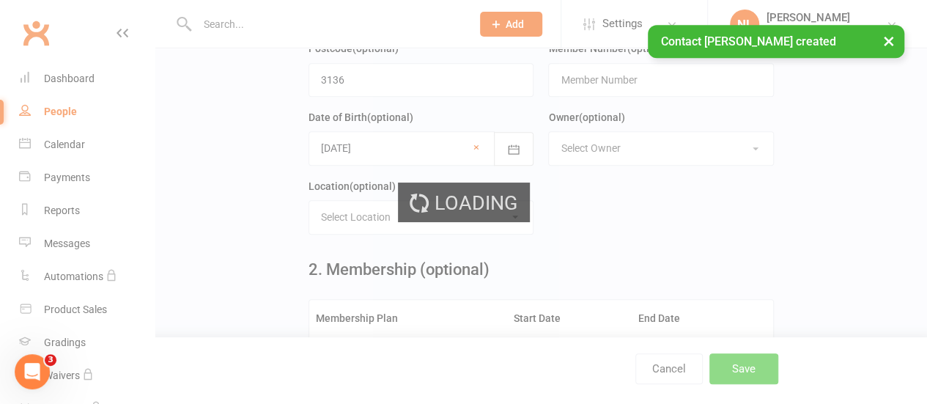
scroll to position [0, 0]
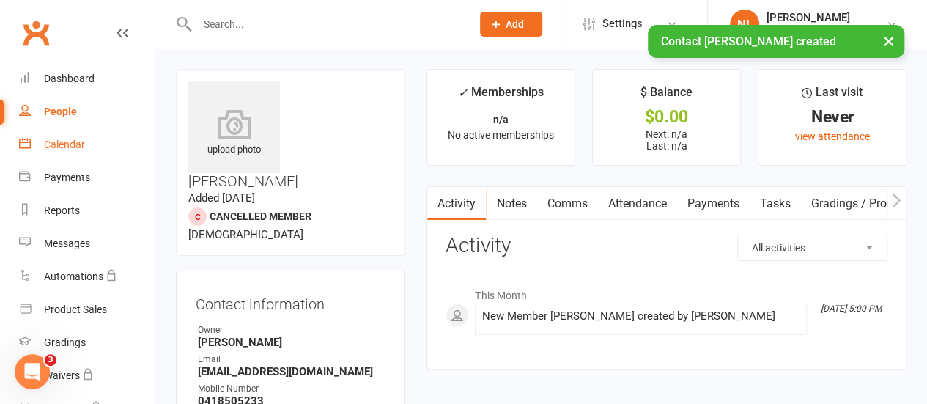
click at [85, 147] on link "Calendar" at bounding box center [87, 144] width 136 height 33
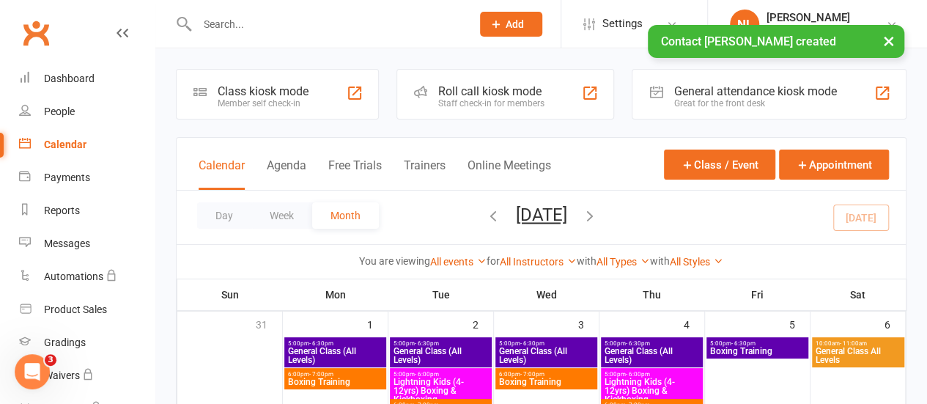
click at [237, 86] on div "Class kiosk mode" at bounding box center [263, 91] width 91 height 14
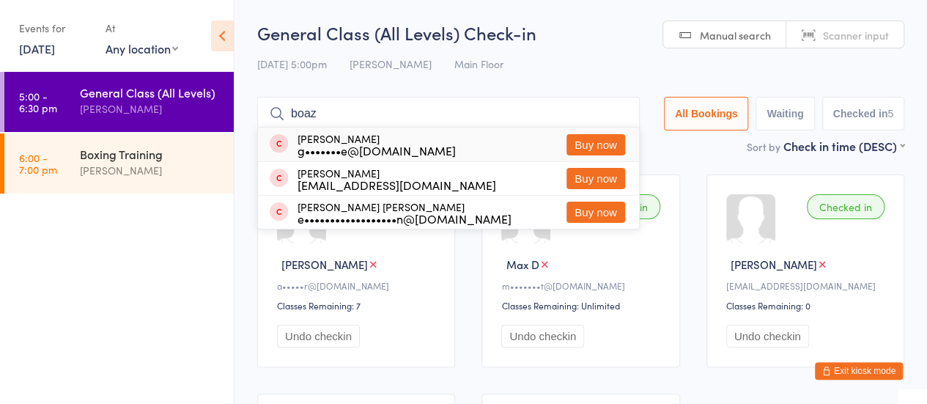
type input "boaz"
click at [581, 141] on button "Buy now" at bounding box center [596, 144] width 59 height 21
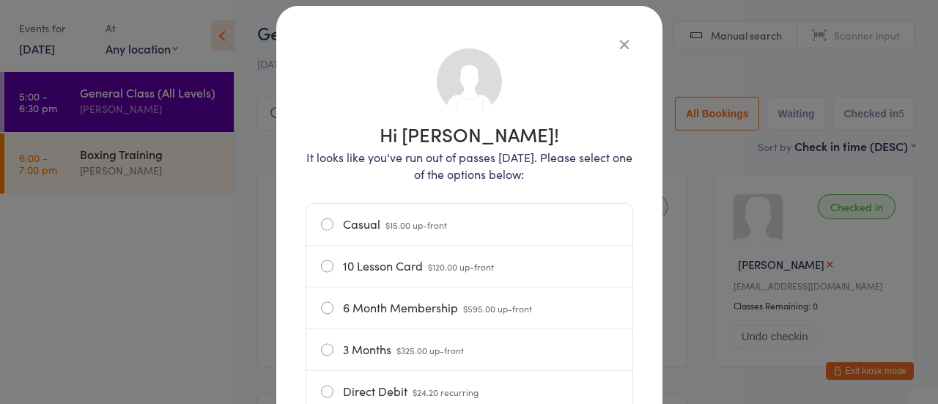
click at [366, 220] on label "Casual $15.00 up-front" at bounding box center [469, 224] width 297 height 41
click at [0, 0] on input "Casual $15.00 up-front" at bounding box center [0, 0] width 0 height 0
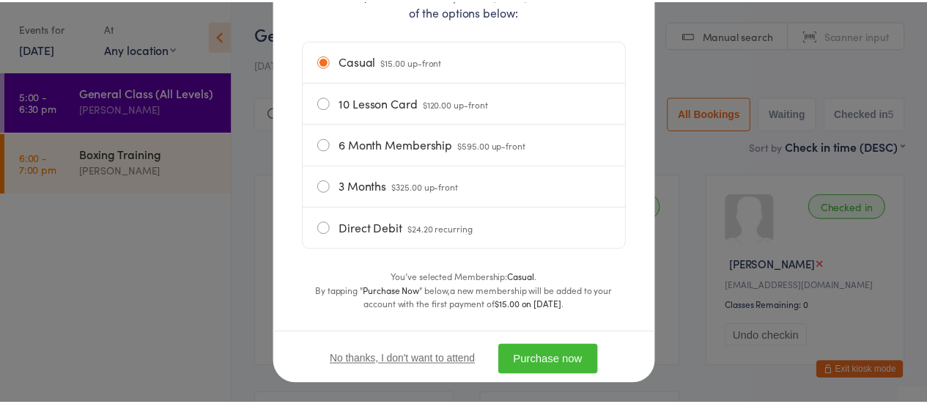
scroll to position [232, 0]
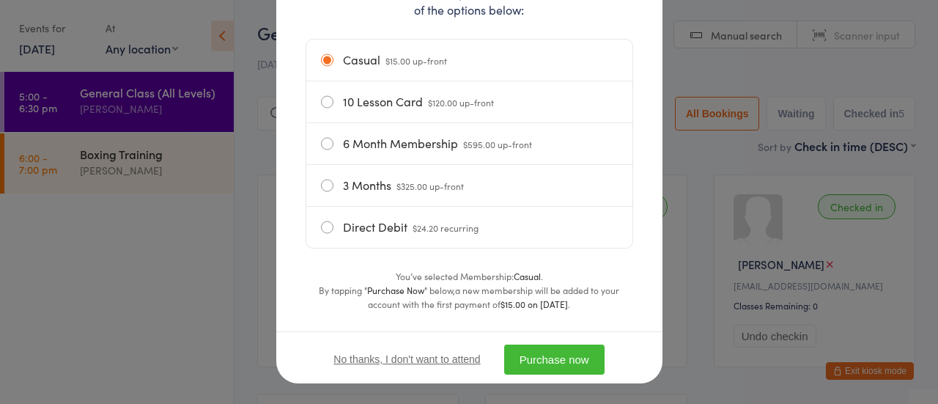
click at [509, 366] on button "Purchase now" at bounding box center [554, 359] width 100 height 30
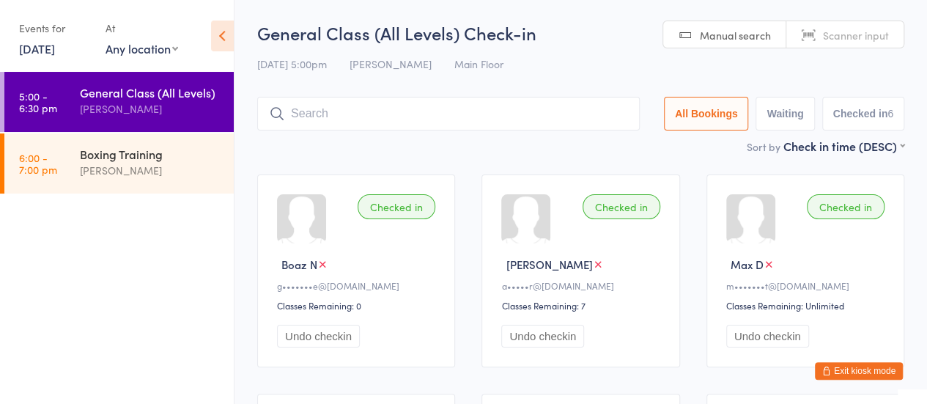
click at [341, 99] on input "search" at bounding box center [448, 114] width 383 height 34
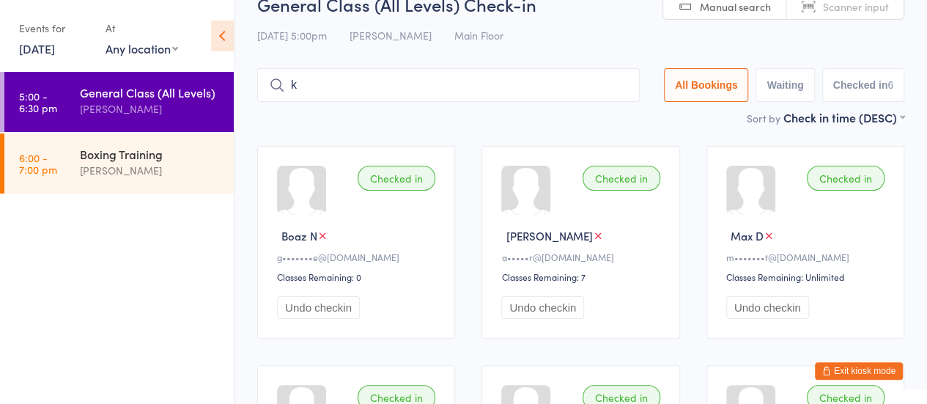
scroll to position [53, 0]
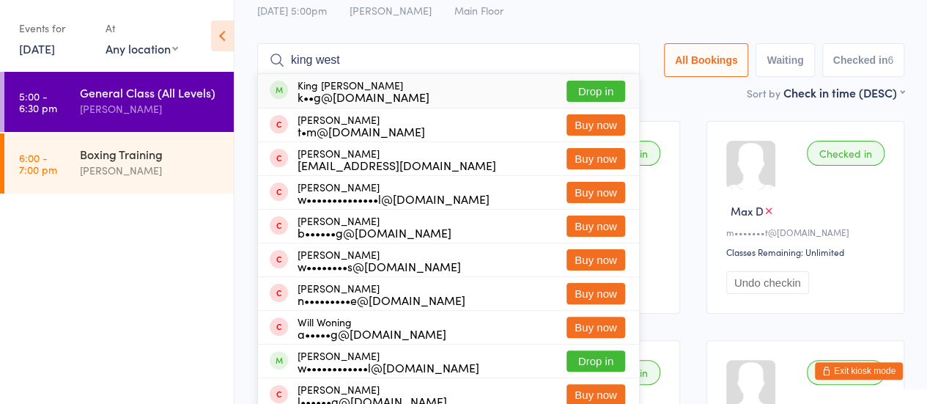
type input "king west"
click at [596, 87] on button "Drop in" at bounding box center [596, 91] width 59 height 21
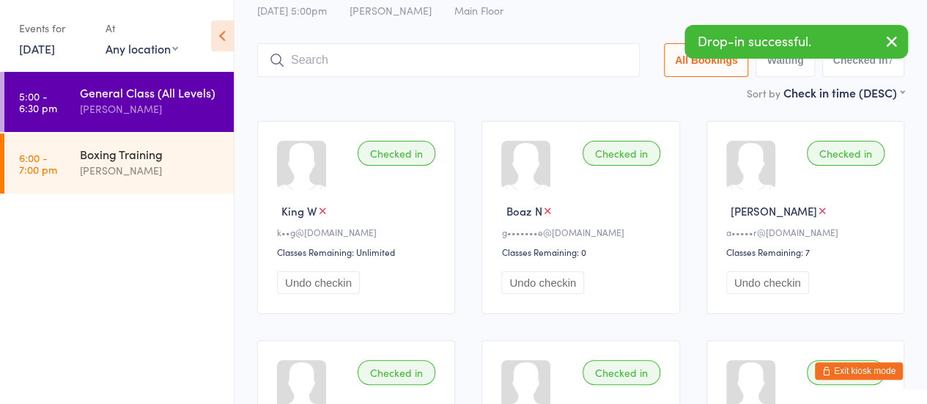
click at [596, 87] on div "Sort by Check in time (DESC) First name (ASC) First name (DESC) Last name (ASC)…" at bounding box center [580, 92] width 647 height 16
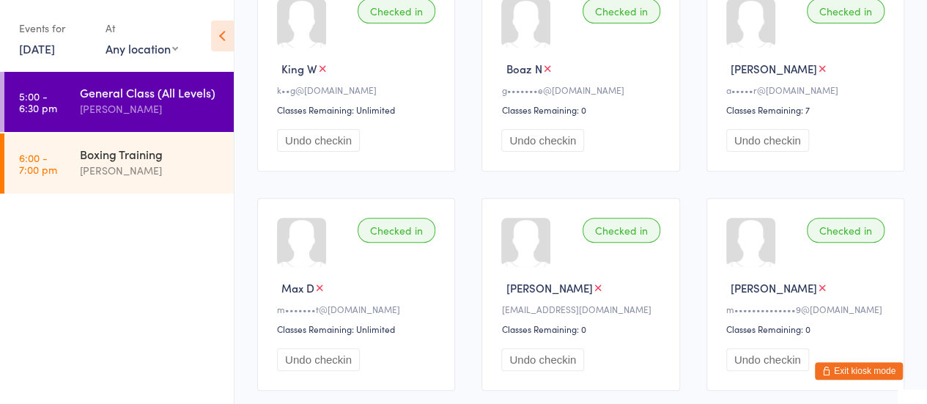
scroll to position [0, 0]
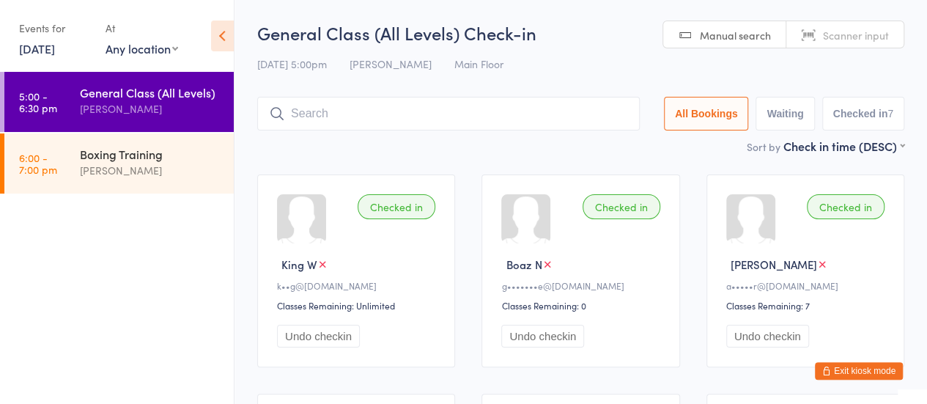
click at [446, 109] on input "search" at bounding box center [448, 114] width 383 height 34
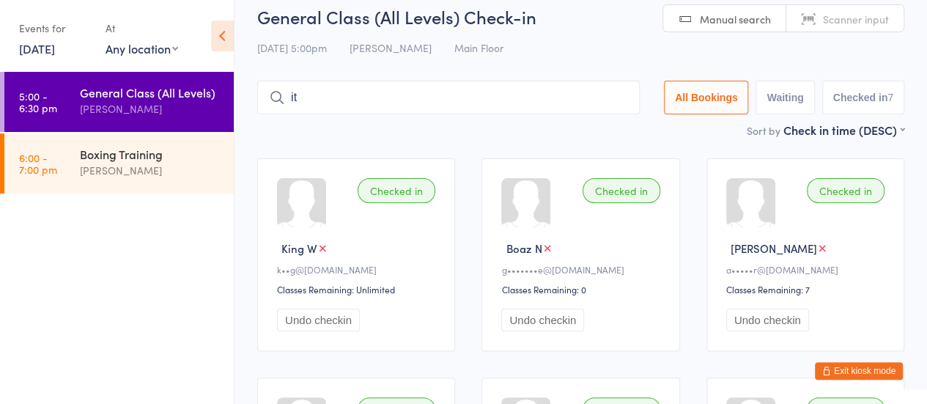
type input "ito"
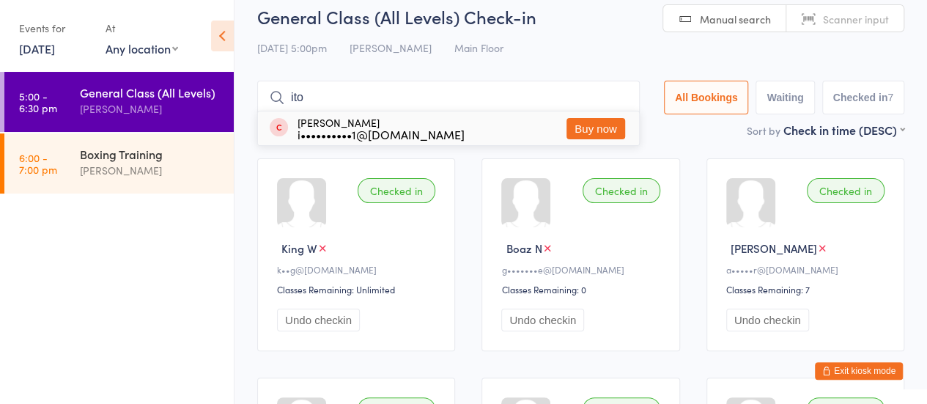
click at [616, 95] on input "ito" at bounding box center [448, 98] width 383 height 34
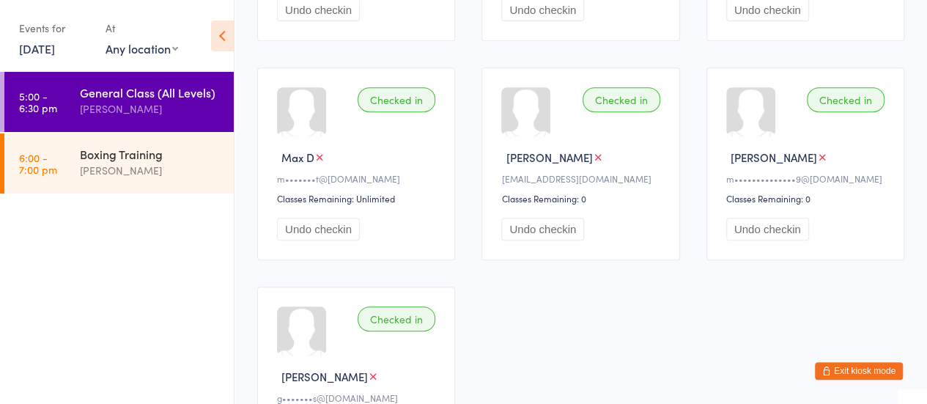
scroll to position [0, 0]
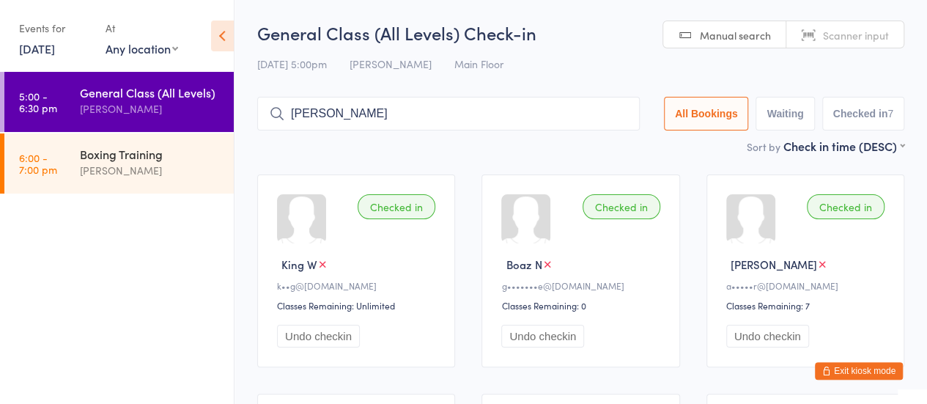
type input "lachlan ja"
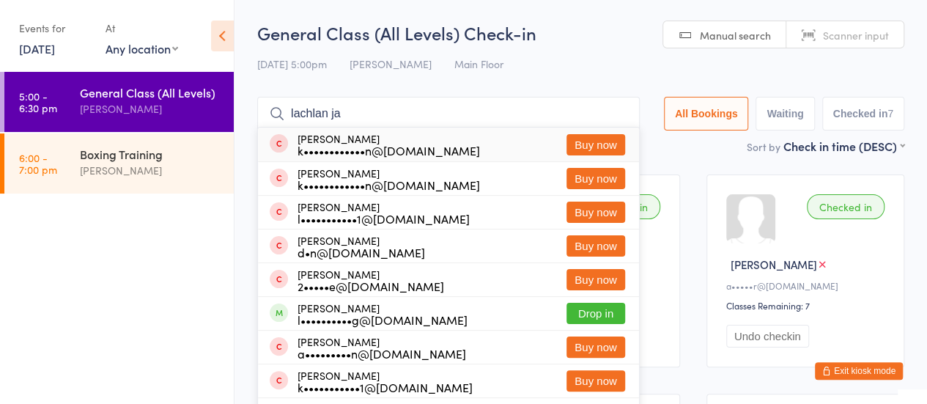
click at [616, 114] on input "lachlan ja" at bounding box center [448, 114] width 383 height 34
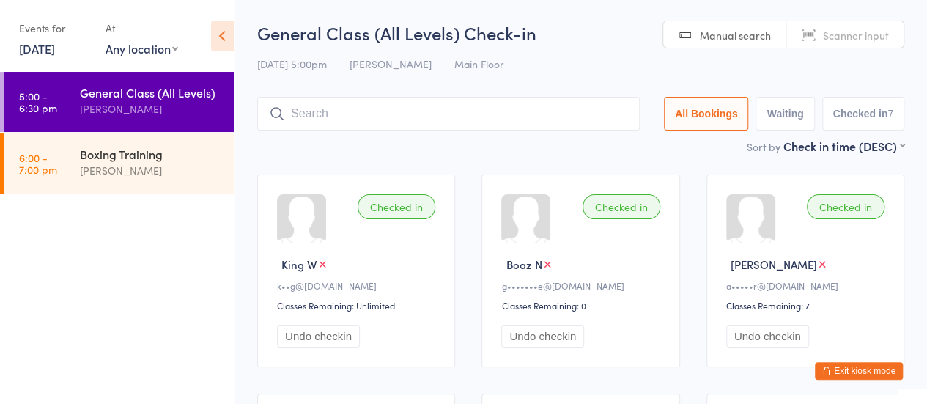
type input "k"
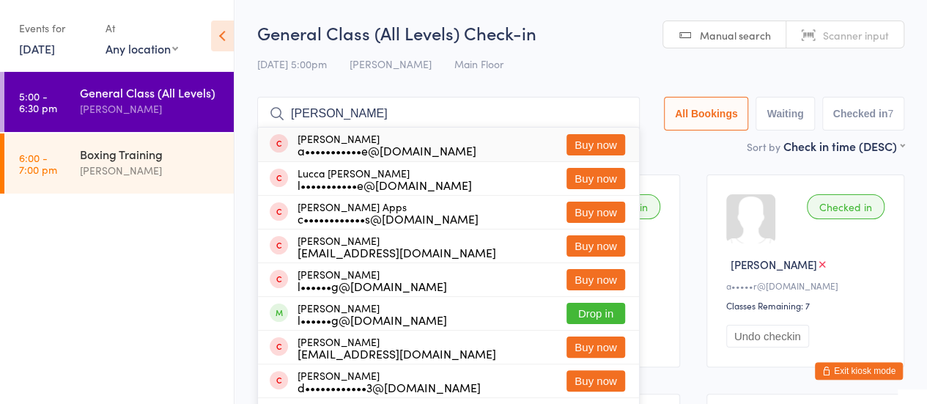
type input "[PERSON_NAME]"
click at [605, 150] on button "Buy now" at bounding box center [596, 144] width 59 height 21
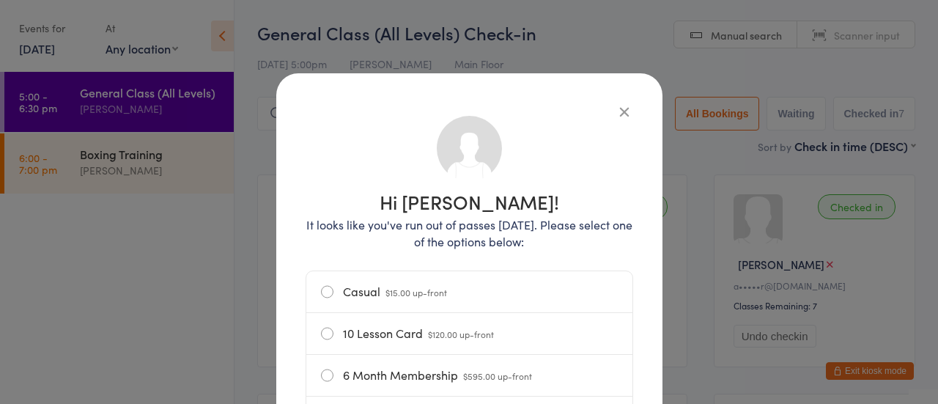
click at [356, 297] on label "Casual $15.00 up-front" at bounding box center [469, 291] width 297 height 41
click at [0, 0] on input "Casual $15.00 up-front" at bounding box center [0, 0] width 0 height 0
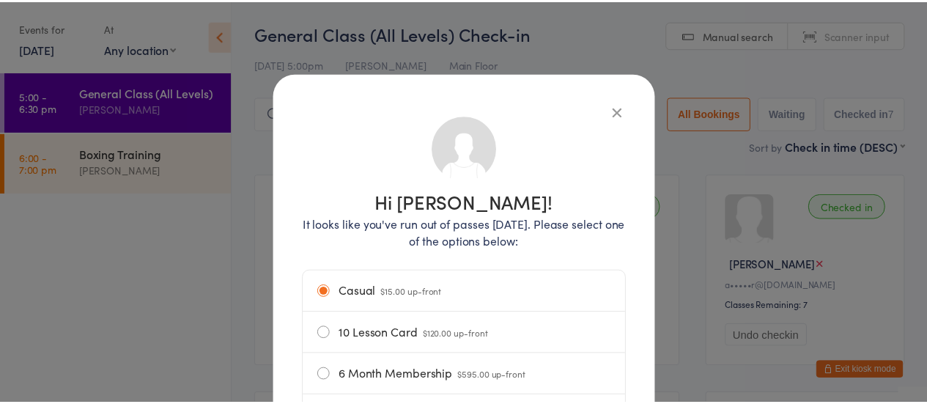
scroll to position [249, 0]
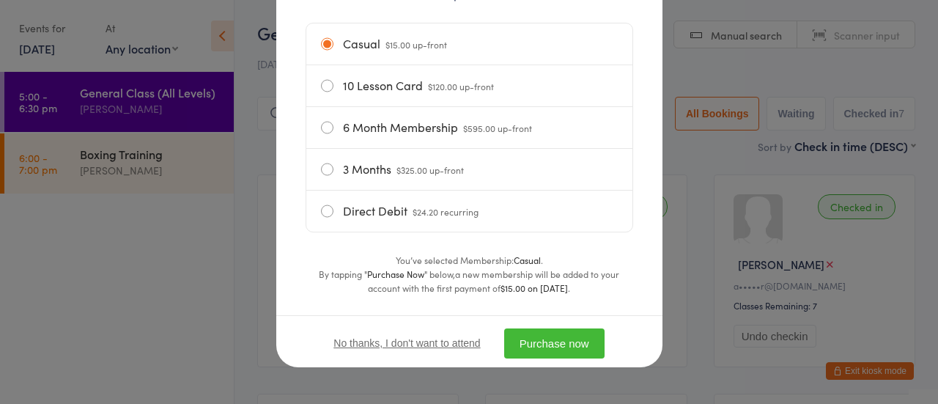
click at [564, 350] on button "Purchase now" at bounding box center [554, 343] width 100 height 30
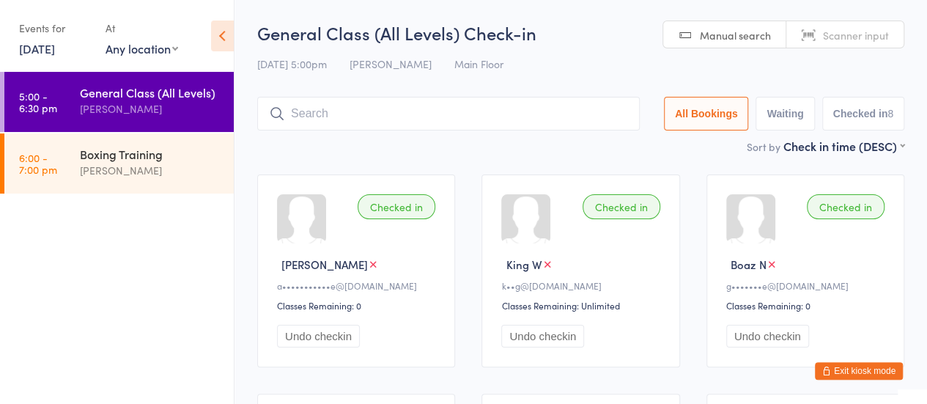
click at [328, 106] on input "search" at bounding box center [448, 114] width 383 height 34
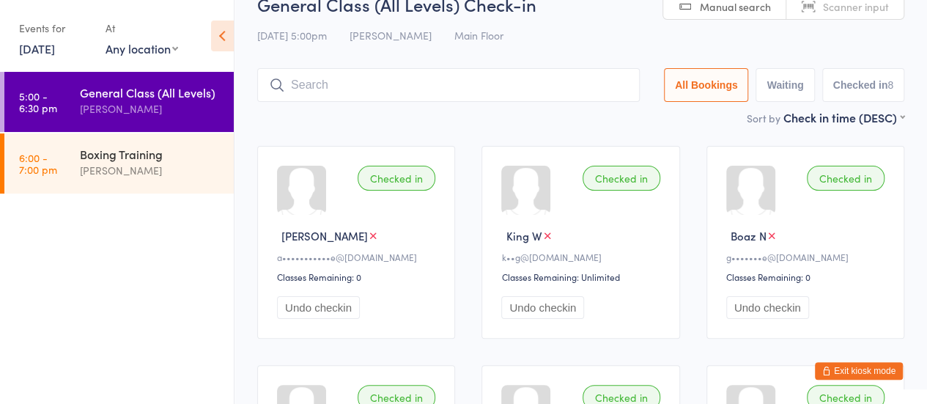
scroll to position [97, 0]
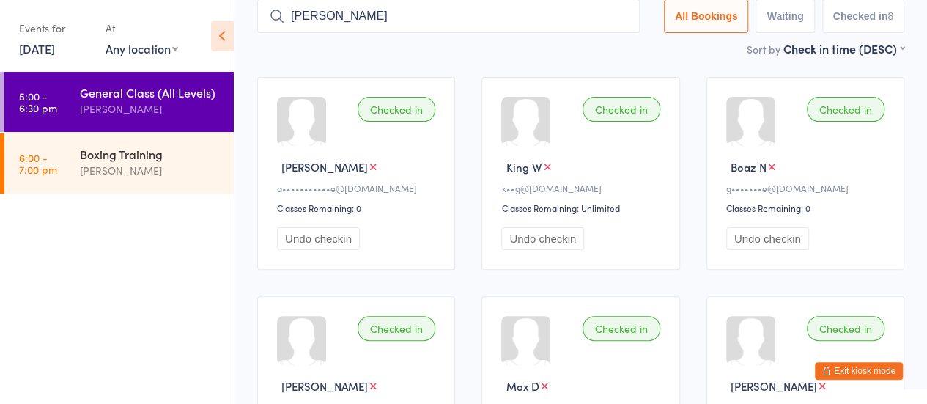
type input "[PERSON_NAME]"
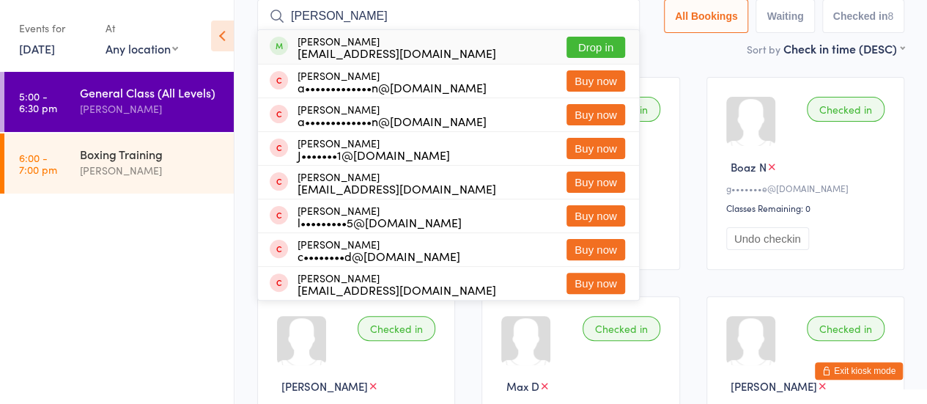
click at [586, 46] on button "Drop in" at bounding box center [596, 47] width 59 height 21
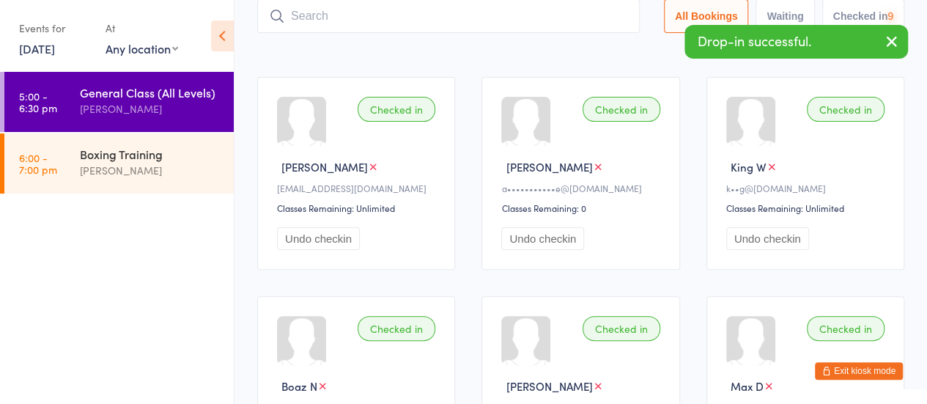
scroll to position [0, 0]
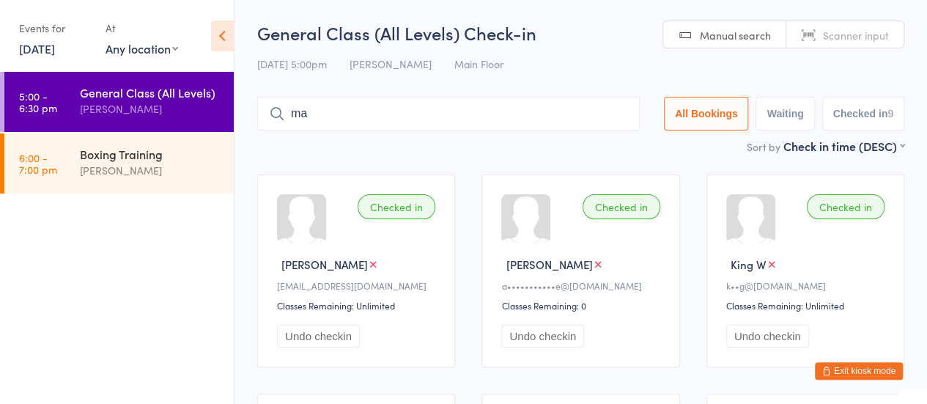
type input "max"
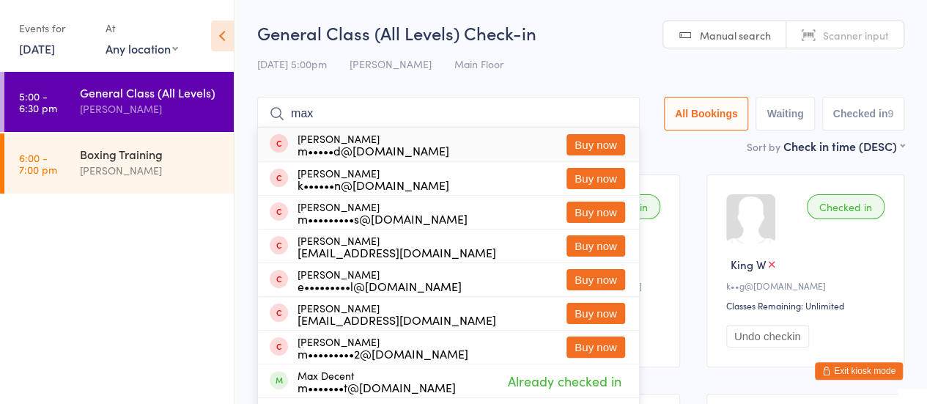
click at [614, 114] on input "max" at bounding box center [448, 114] width 383 height 34
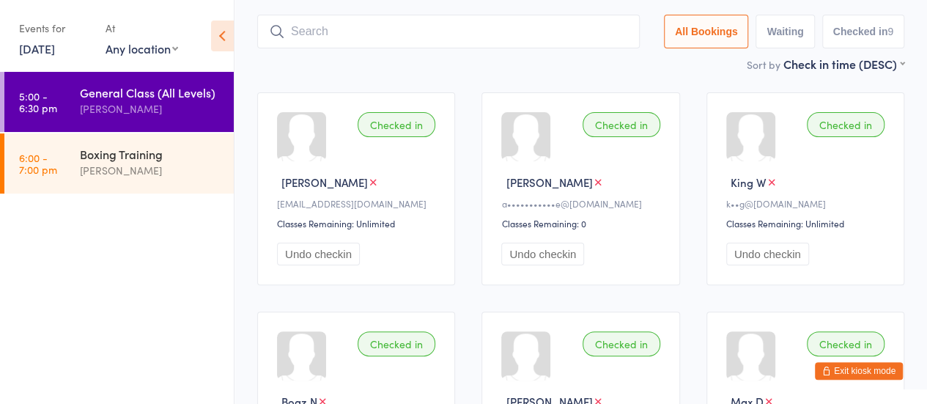
scroll to position [97, 0]
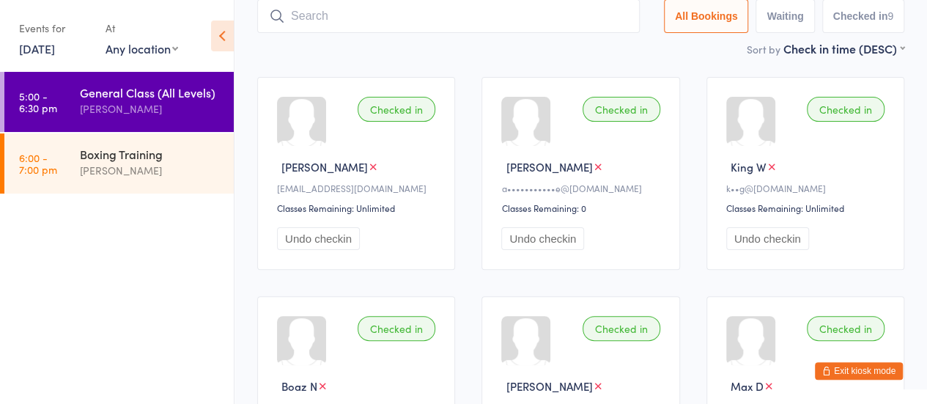
click at [841, 371] on button "Exit kiosk mode" at bounding box center [859, 371] width 88 height 18
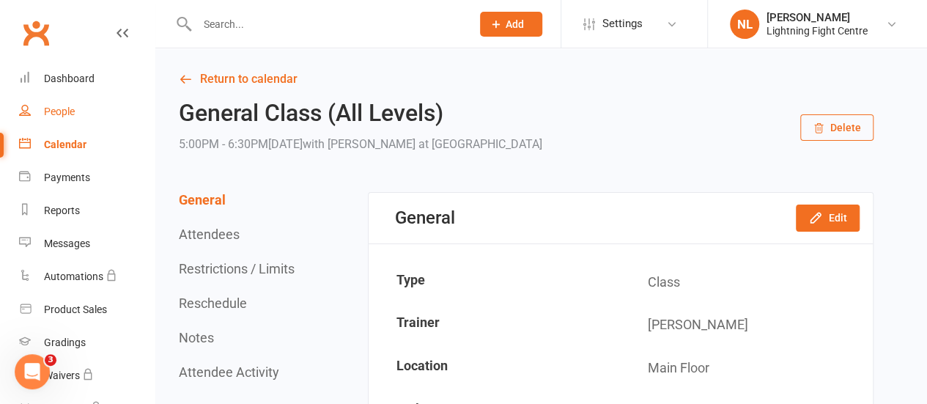
click at [62, 103] on link "People" at bounding box center [87, 111] width 136 height 33
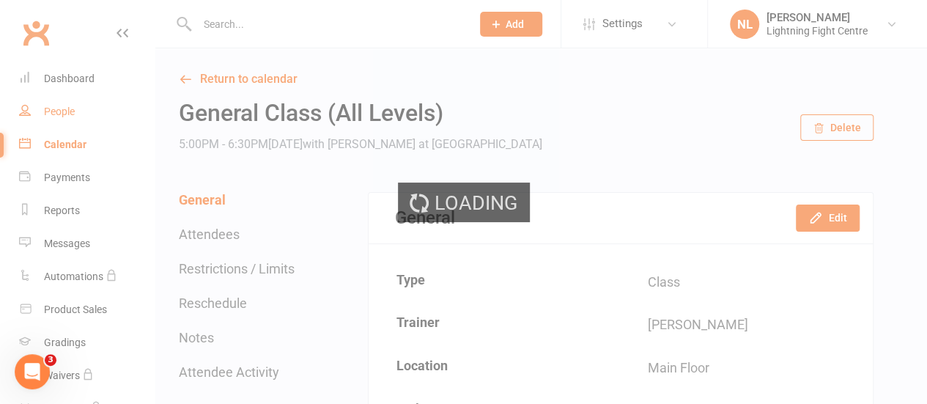
select select "100"
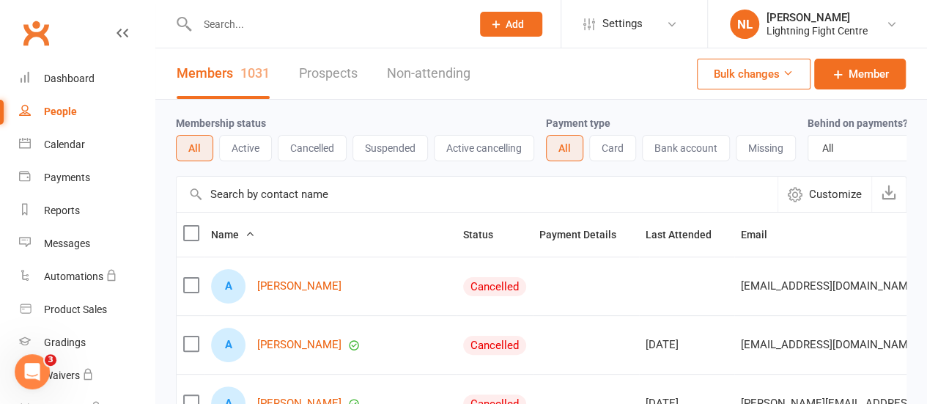
click at [302, 24] on input "text" at bounding box center [327, 24] width 269 height 21
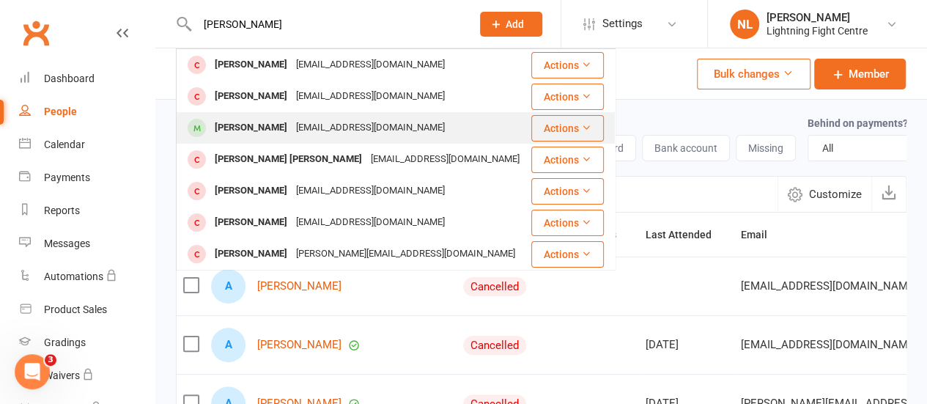
type input "[PERSON_NAME]"
click at [265, 130] on div "[PERSON_NAME]" at bounding box center [250, 127] width 81 height 21
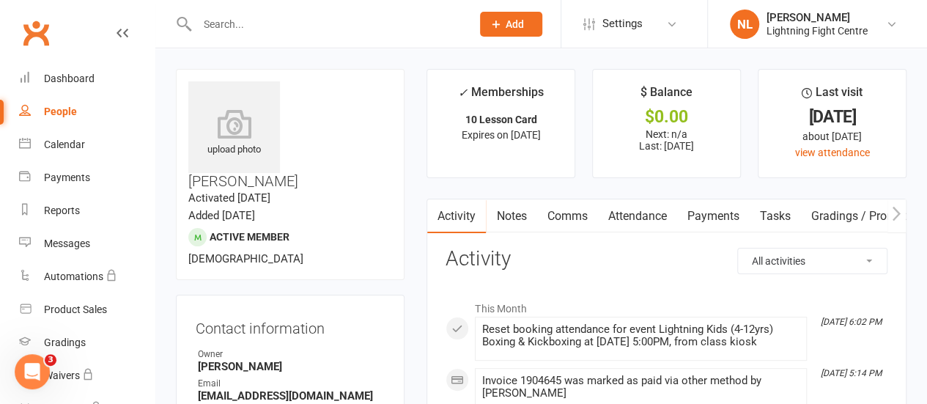
click at [241, 17] on input "text" at bounding box center [327, 24] width 269 height 21
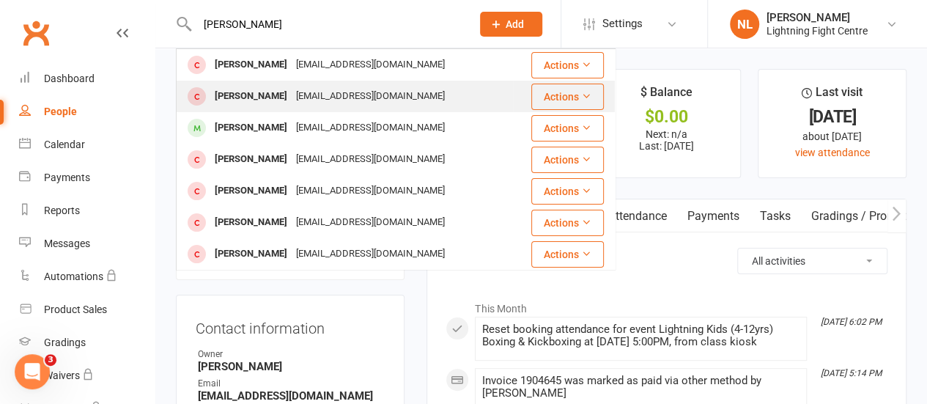
type input "[PERSON_NAME]"
click at [295, 95] on div "[EMAIL_ADDRESS][DOMAIN_NAME]" at bounding box center [371, 96] width 158 height 21
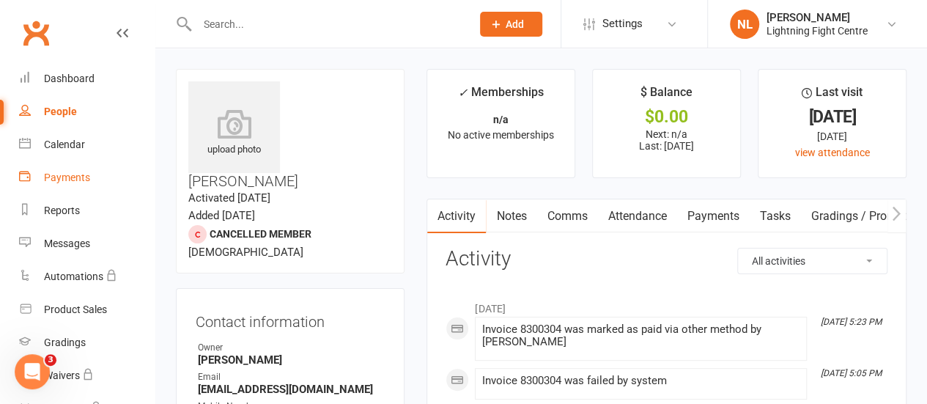
click at [64, 184] on link "Payments" at bounding box center [87, 177] width 136 height 33
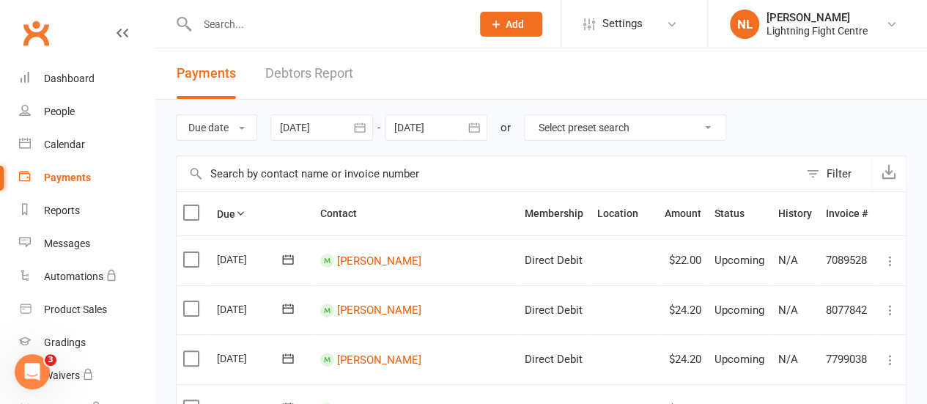
click at [334, 123] on div at bounding box center [321, 127] width 103 height 26
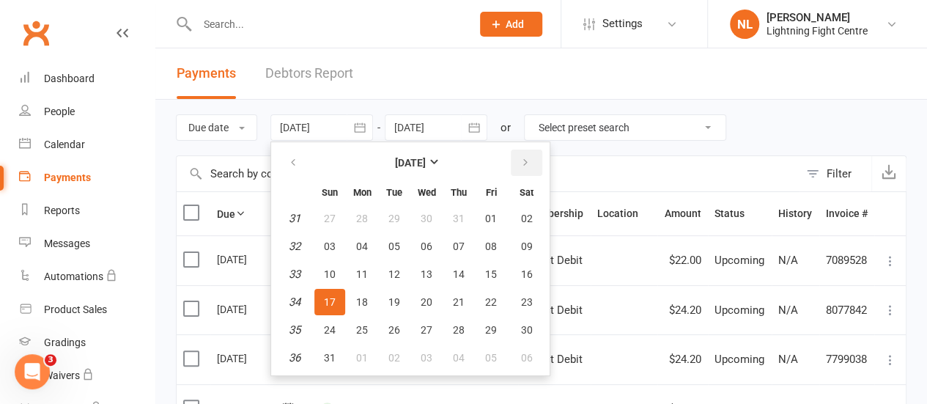
click at [520, 163] on button "button" at bounding box center [527, 163] width 32 height 26
click at [427, 272] on span "17" at bounding box center [427, 274] width 12 height 12
type input "[DATE]"
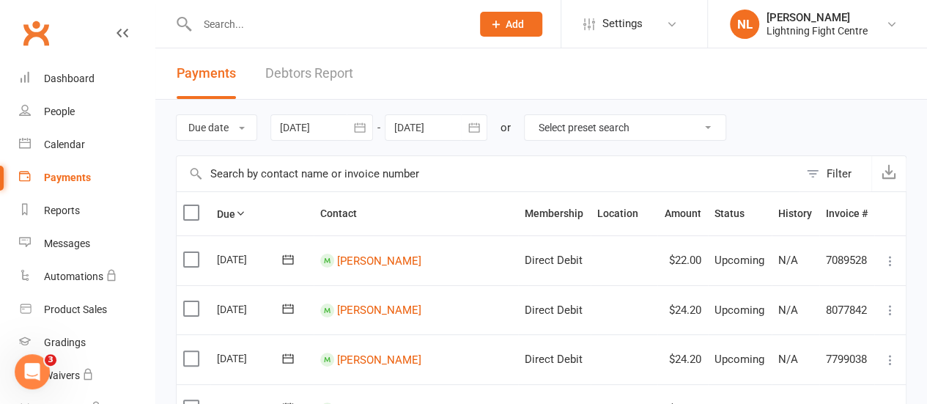
click at [411, 127] on div at bounding box center [436, 127] width 103 height 26
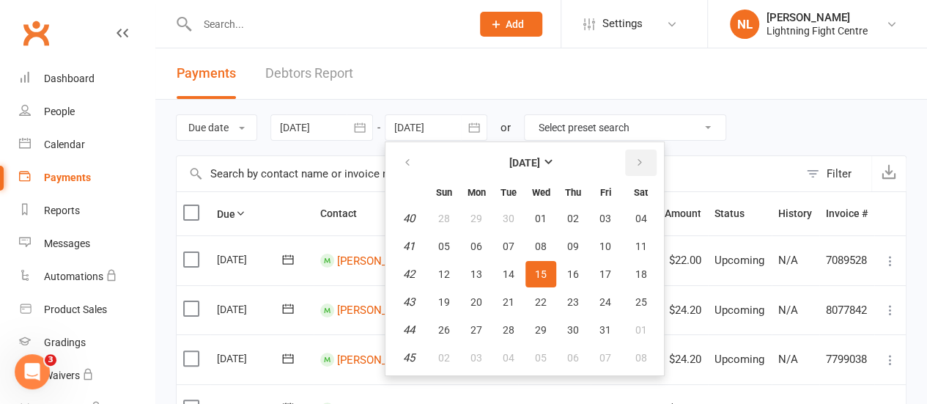
click at [636, 166] on icon "button" at bounding box center [640, 163] width 10 height 12
click at [409, 162] on icon "button" at bounding box center [407, 163] width 10 height 12
click at [569, 263] on button "18" at bounding box center [573, 274] width 31 height 26
type input "[DATE]"
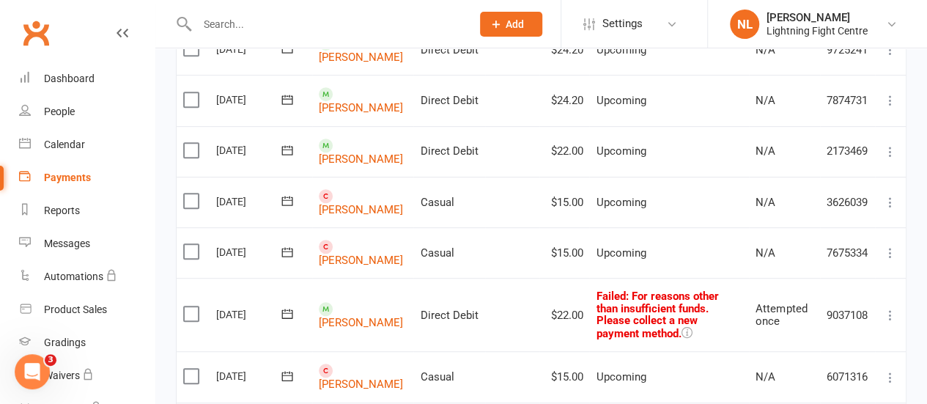
scroll to position [314, 0]
click at [187, 193] on label at bounding box center [193, 200] width 20 height 15
click at [187, 193] on input "checkbox" at bounding box center [188, 193] width 10 height 0
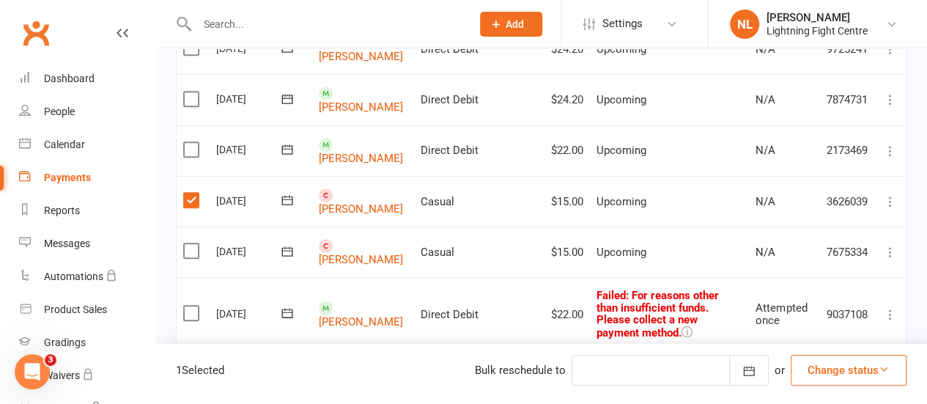
click at [191, 243] on label at bounding box center [193, 250] width 20 height 15
click at [191, 243] on input "checkbox" at bounding box center [188, 243] width 10 height 0
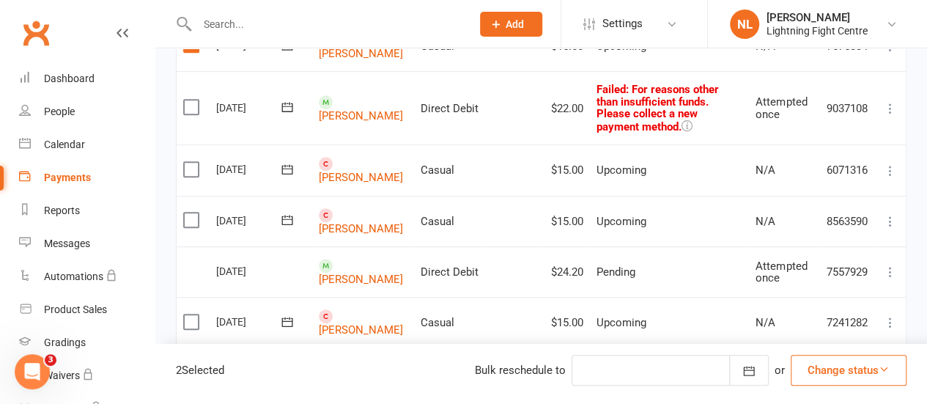
click at [192, 162] on label at bounding box center [193, 169] width 20 height 15
click at [192, 162] on input "checkbox" at bounding box center [188, 162] width 10 height 0
click at [189, 213] on label at bounding box center [193, 220] width 20 height 15
click at [189, 213] on input "checkbox" at bounding box center [188, 213] width 10 height 0
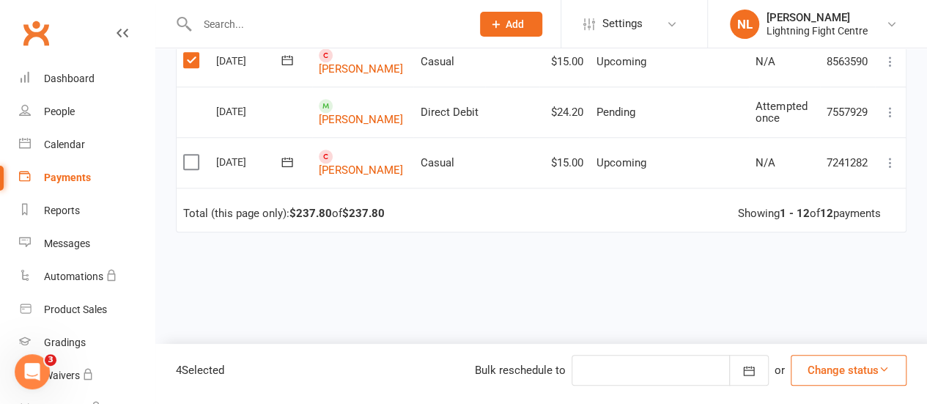
click at [194, 155] on label at bounding box center [193, 162] width 20 height 15
click at [193, 155] on input "checkbox" at bounding box center [188, 155] width 10 height 0
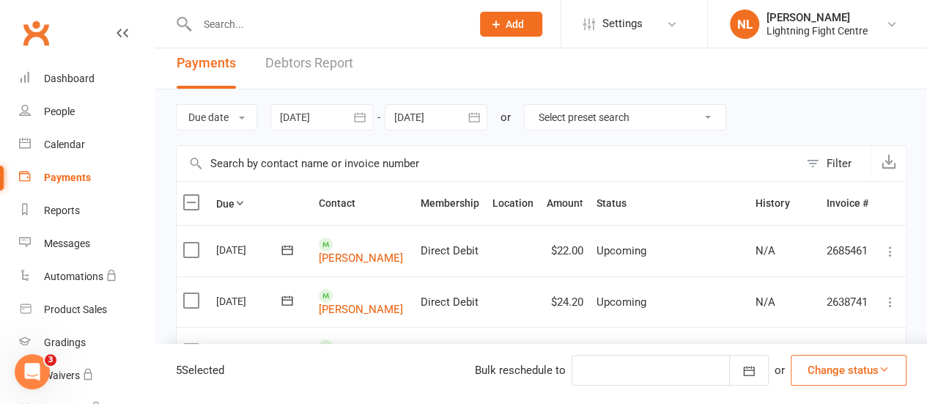
scroll to position [0, 0]
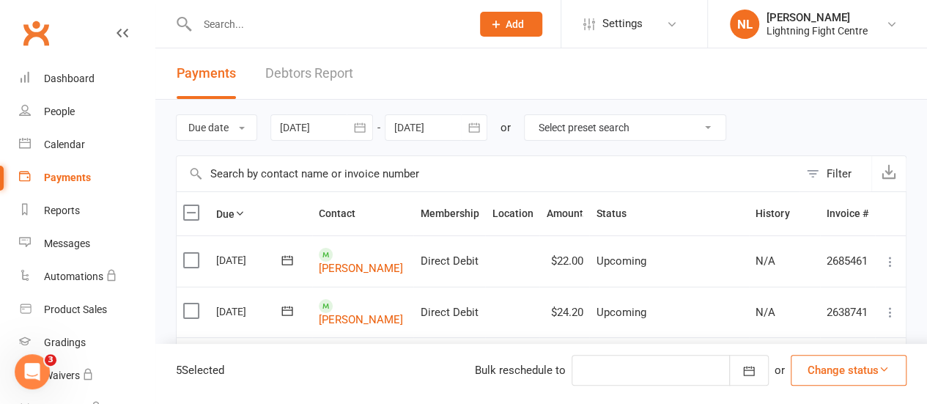
click at [857, 362] on button "Change status" at bounding box center [849, 370] width 116 height 31
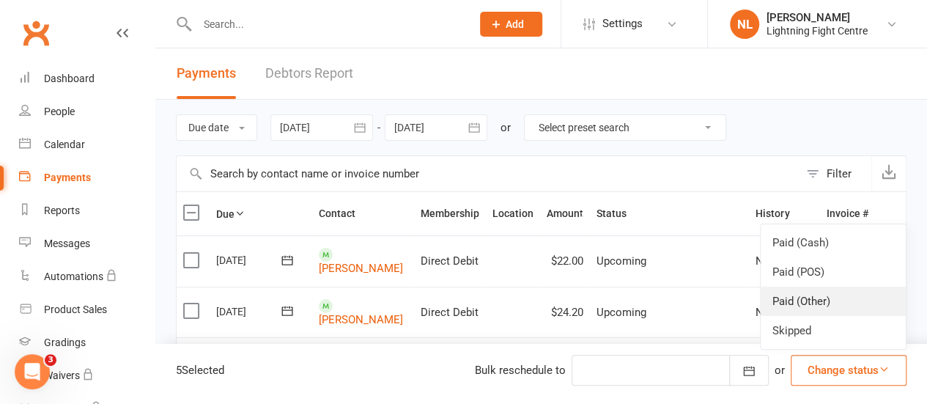
click at [799, 299] on link "Paid (Other)" at bounding box center [833, 301] width 145 height 29
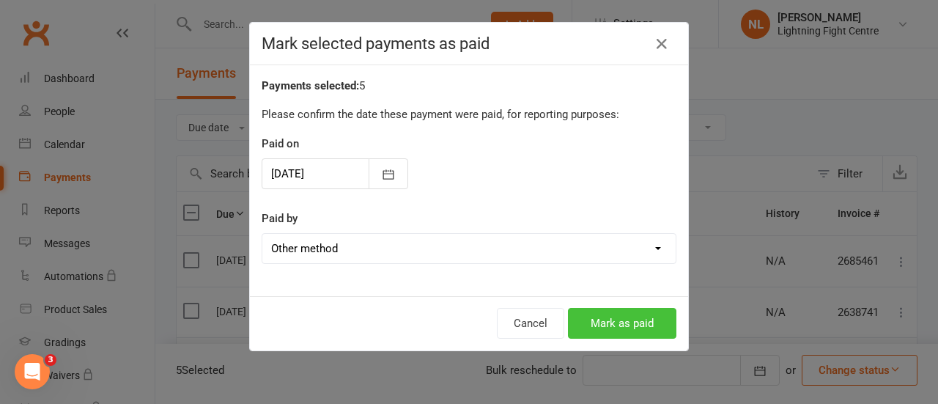
click at [611, 319] on button "Mark as paid" at bounding box center [622, 323] width 108 height 31
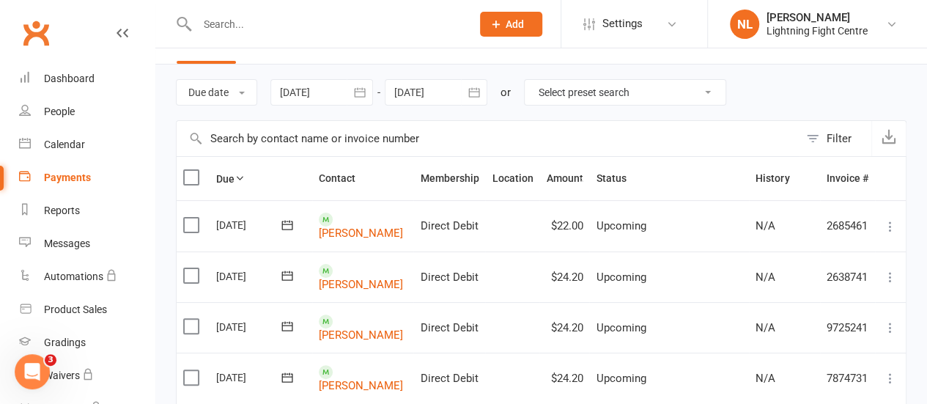
scroll to position [22, 0]
